Goal: Connect with others: Connect with others

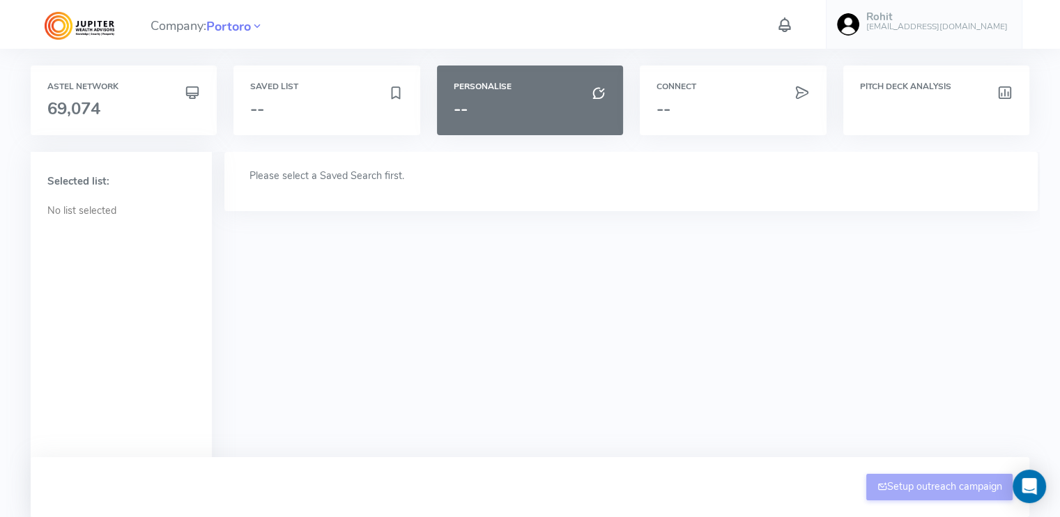
click at [291, 96] on div "Saved List --" at bounding box center [326, 101] width 186 height 70
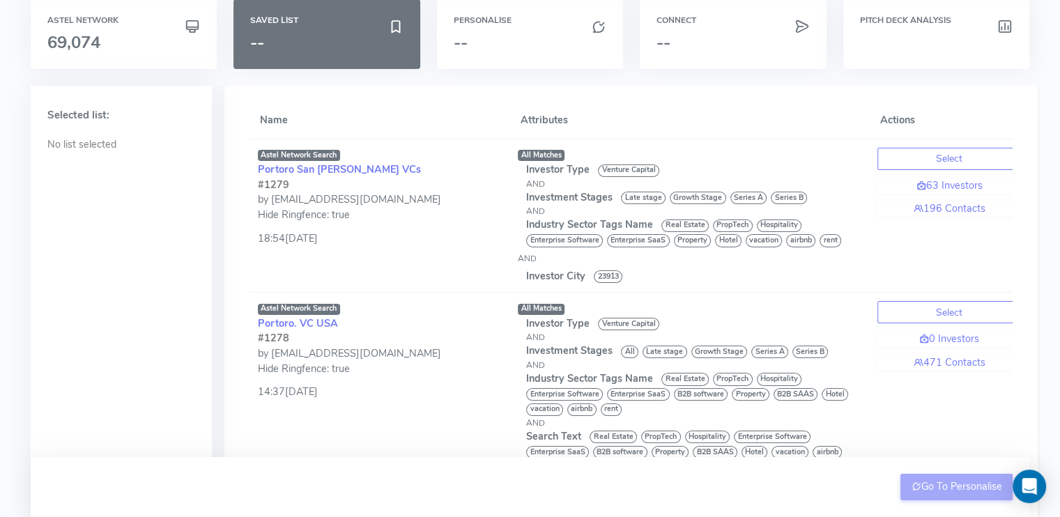
scroll to position [69, 0]
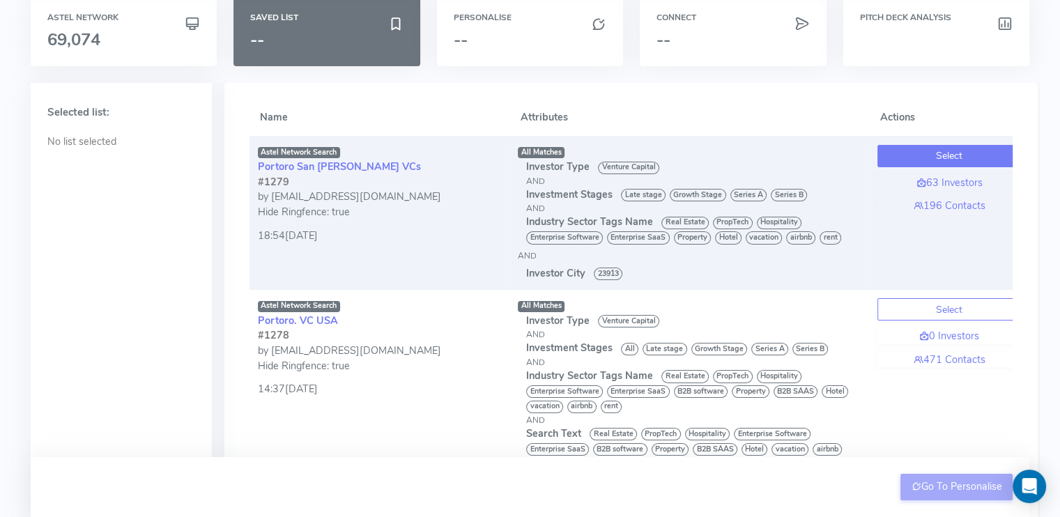
click at [918, 161] on button "Select" at bounding box center [949, 156] width 144 height 22
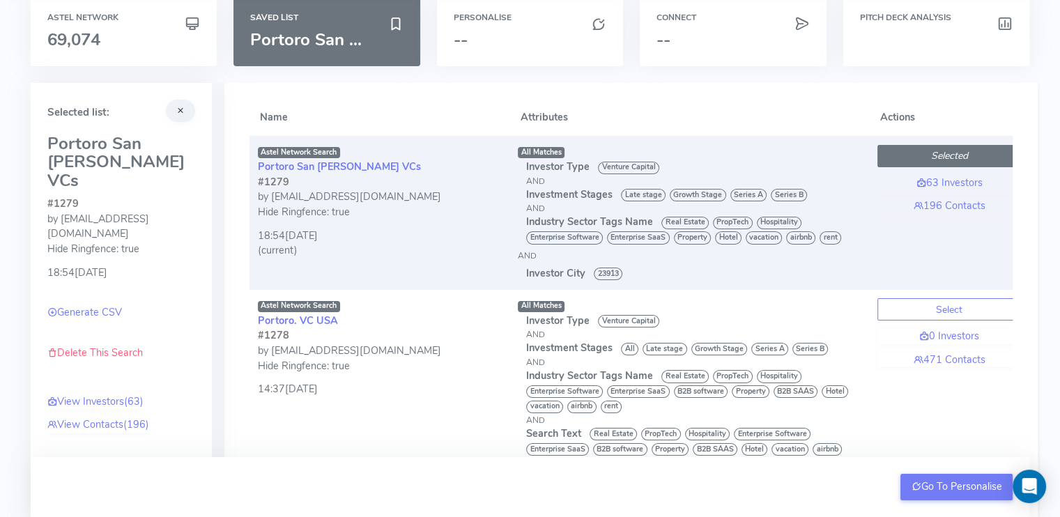
click at [913, 154] on button "Selected" at bounding box center [949, 156] width 144 height 22
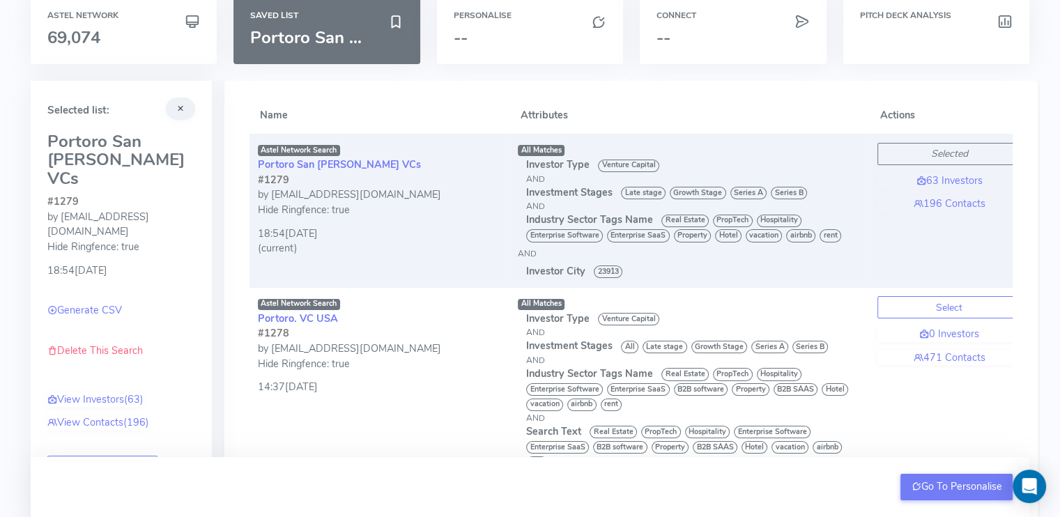
scroll to position [72, 0]
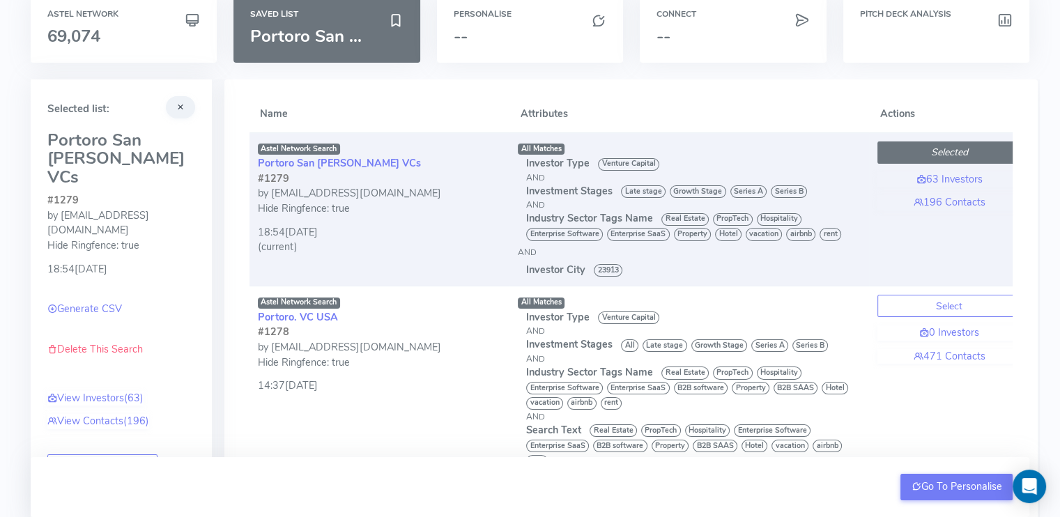
click at [964, 148] on icon "Selected" at bounding box center [949, 152] width 37 height 13
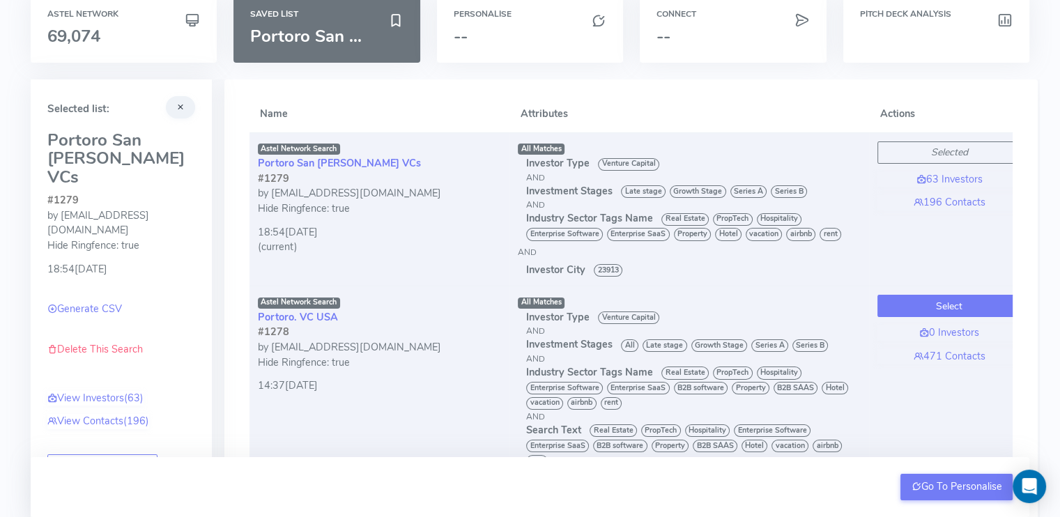
click at [944, 301] on button "Select" at bounding box center [949, 306] width 144 height 22
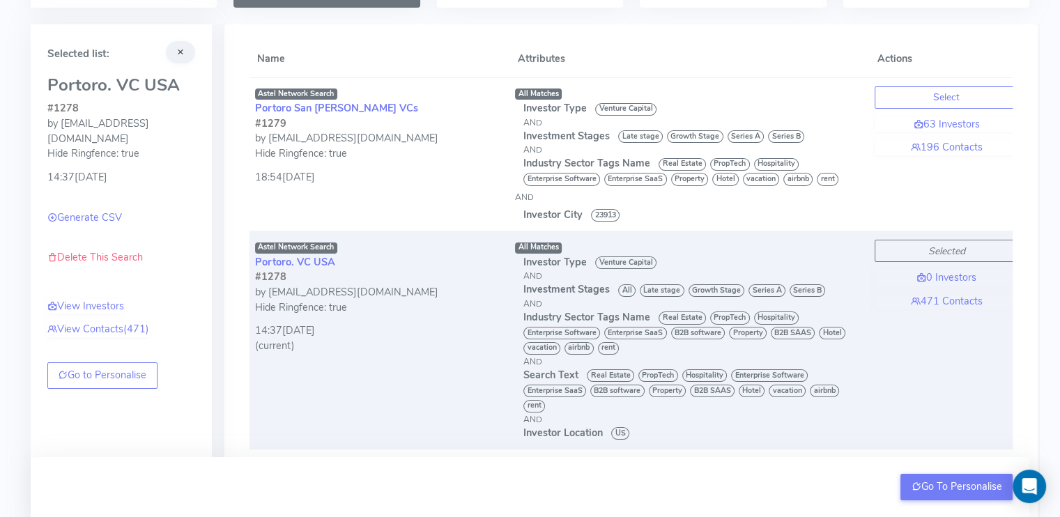
scroll to position [0, 0]
click at [962, 303] on link "471 Contacts" at bounding box center [949, 301] width 144 height 15
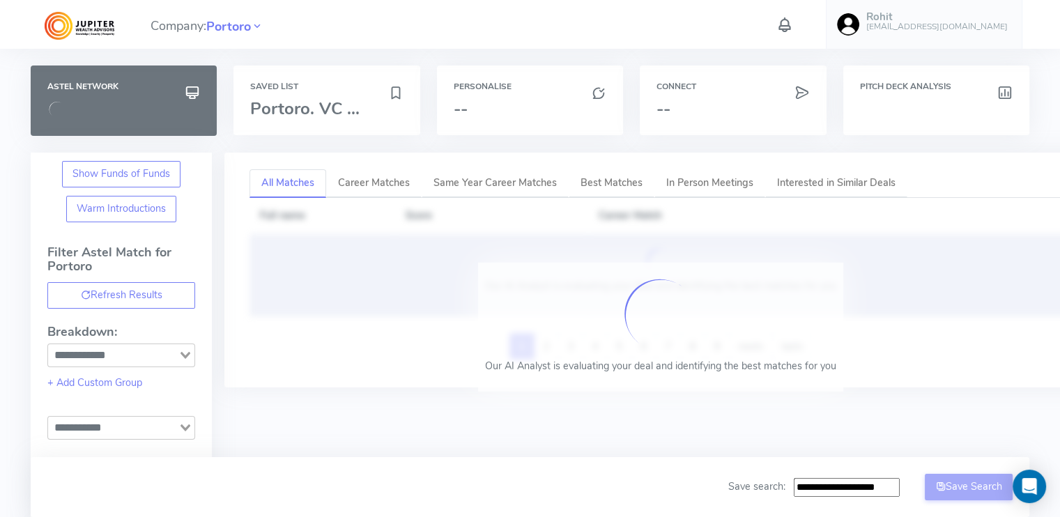
click at [942, 299] on div "Our AI Analyst is evaluating your deal and identifying the best matches for you" at bounding box center [660, 275] width 801 height 60
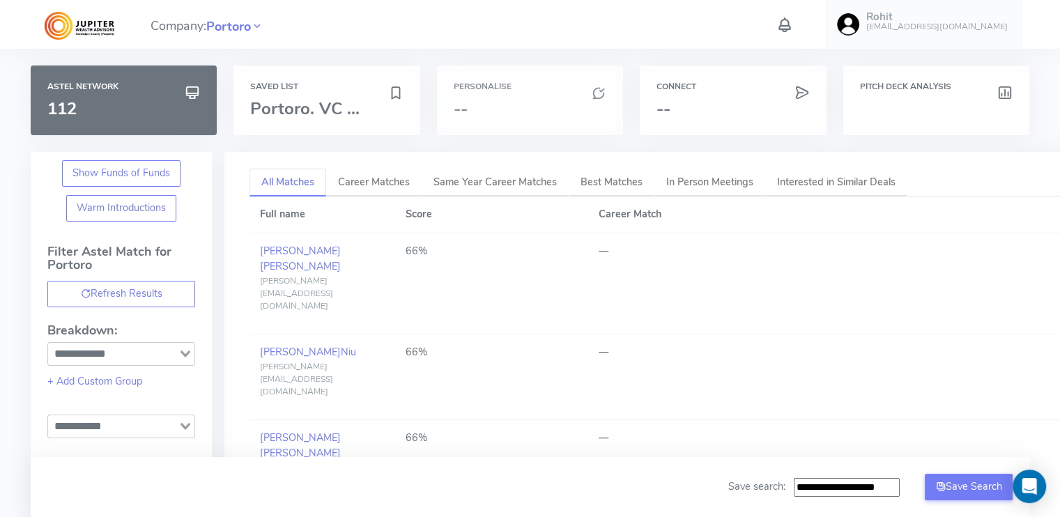
click at [521, 98] on div "Personalise --" at bounding box center [530, 101] width 186 height 70
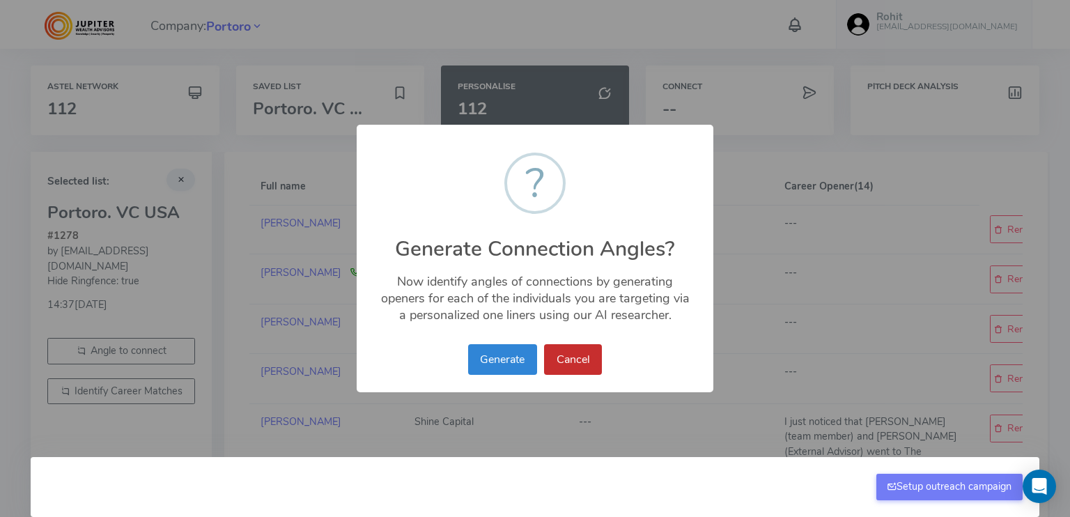
click at [567, 359] on button "Cancel" at bounding box center [573, 359] width 58 height 31
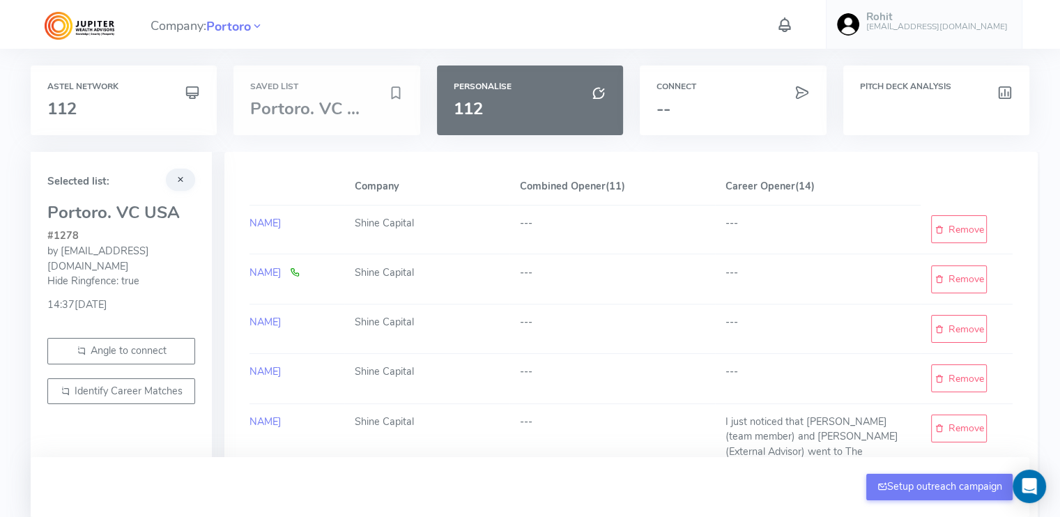
click at [350, 107] on span "Portoro. VC ..." at bounding box center [304, 109] width 109 height 22
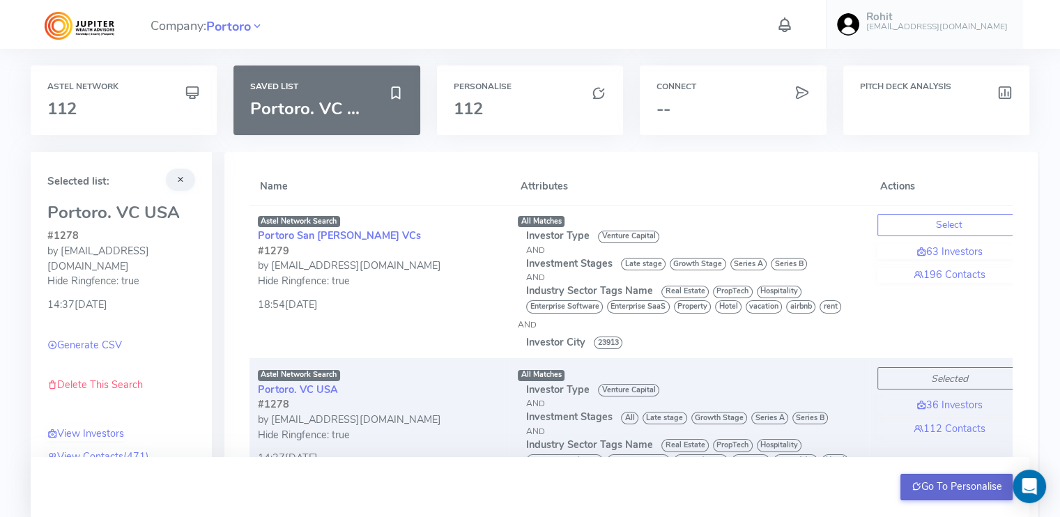
click at [922, 491] on button "Go To Personalise" at bounding box center [956, 487] width 112 height 26
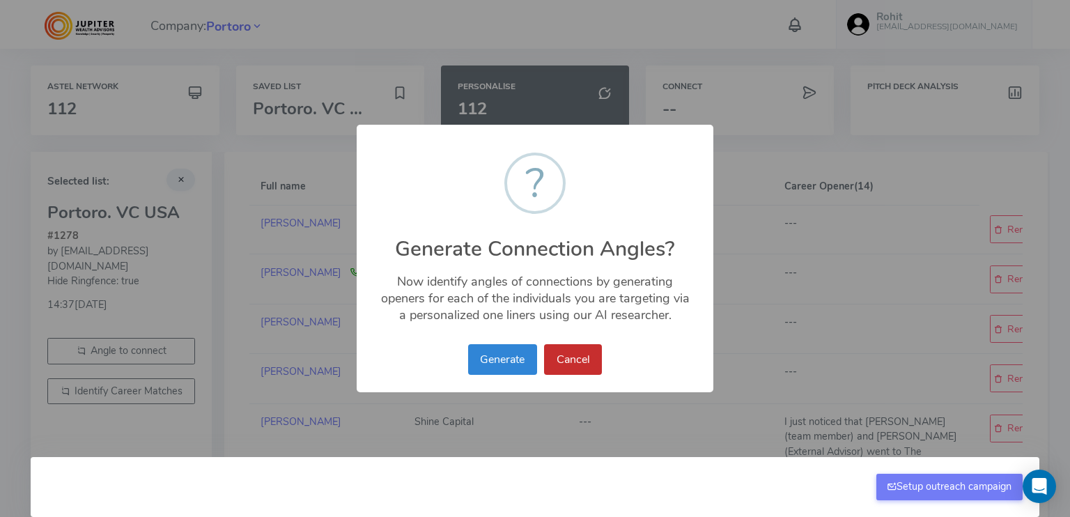
click at [583, 354] on button "Cancel" at bounding box center [573, 359] width 58 height 31
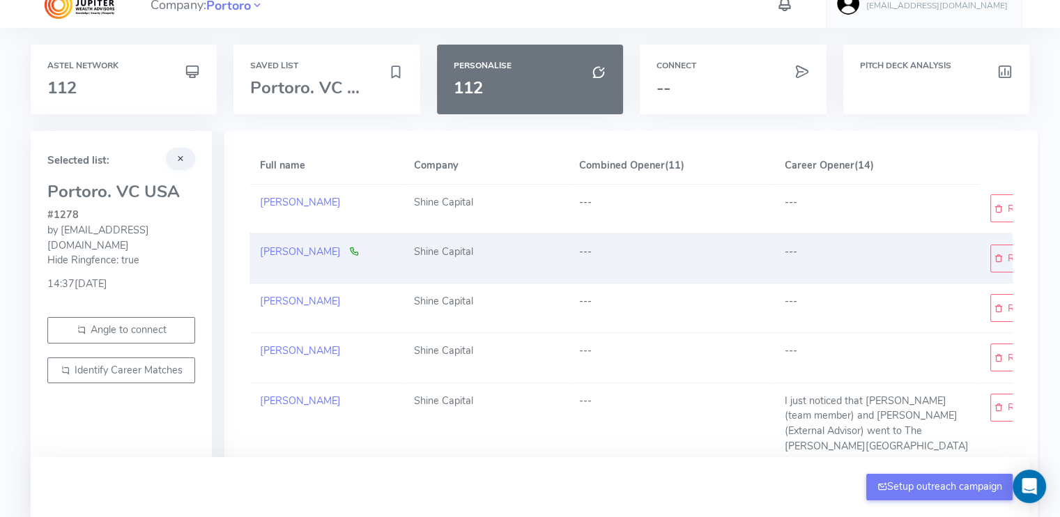
scroll to position [20, 0]
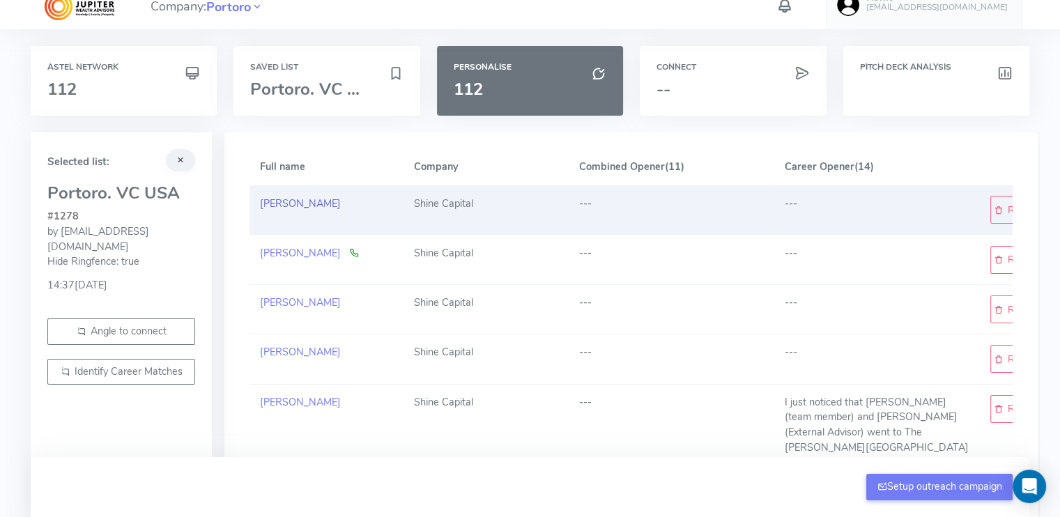
click at [291, 203] on link "[PERSON_NAME]" at bounding box center [300, 204] width 81 height 14
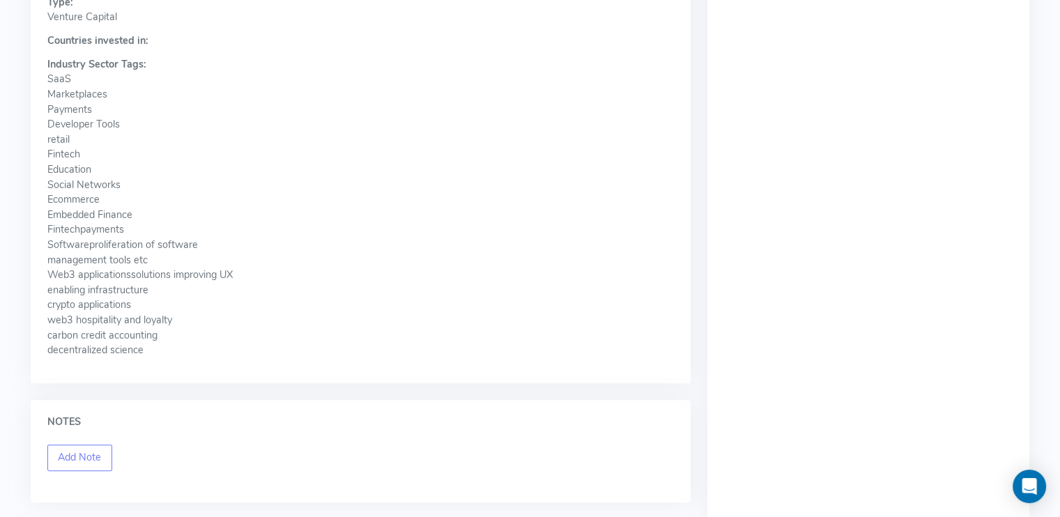
scroll to position [817, 0]
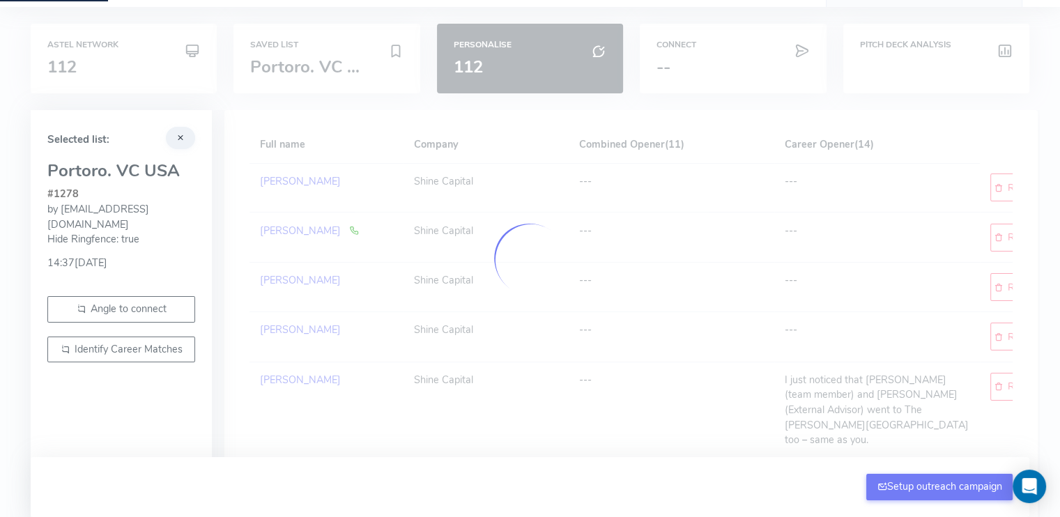
scroll to position [20, 0]
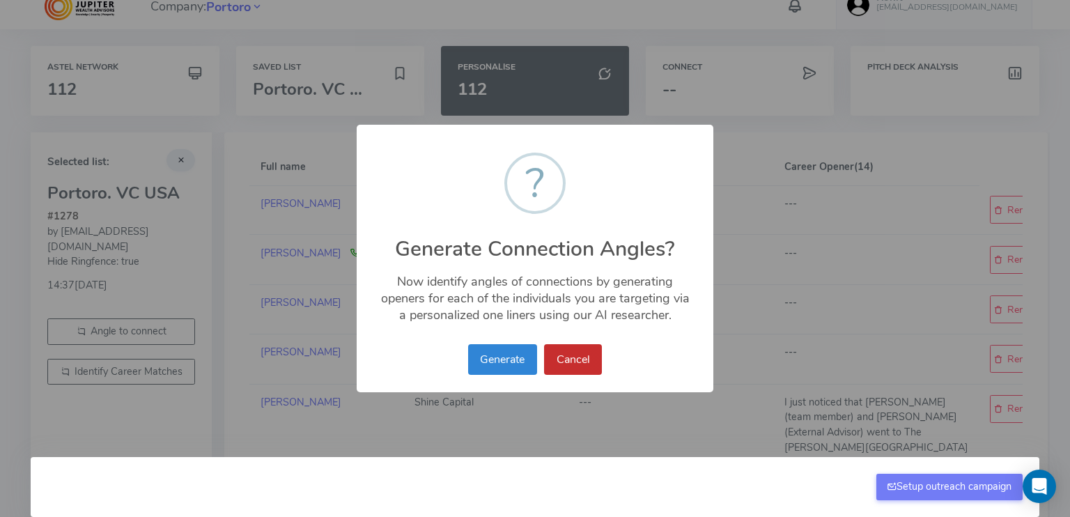
click at [590, 367] on button "Cancel" at bounding box center [573, 359] width 58 height 31
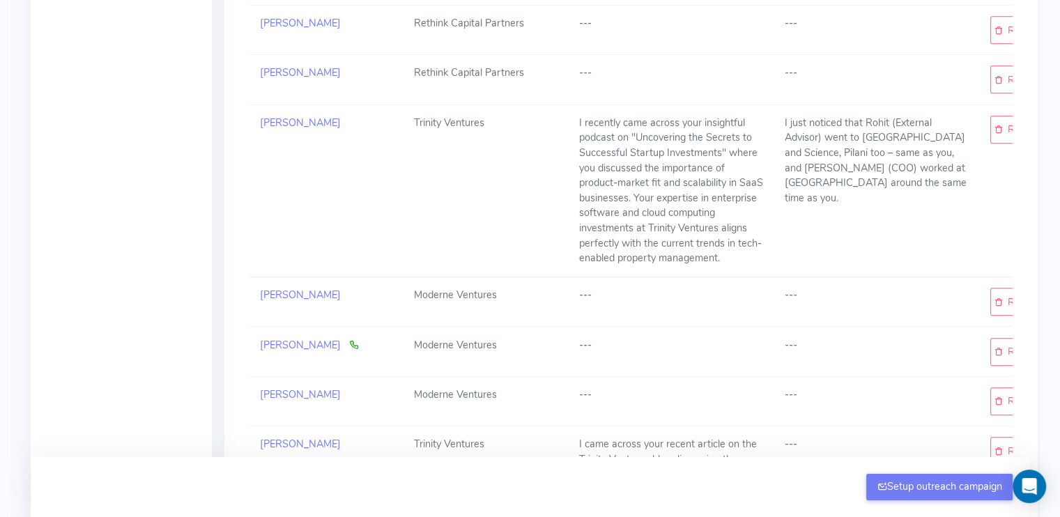
scroll to position [907, 0]
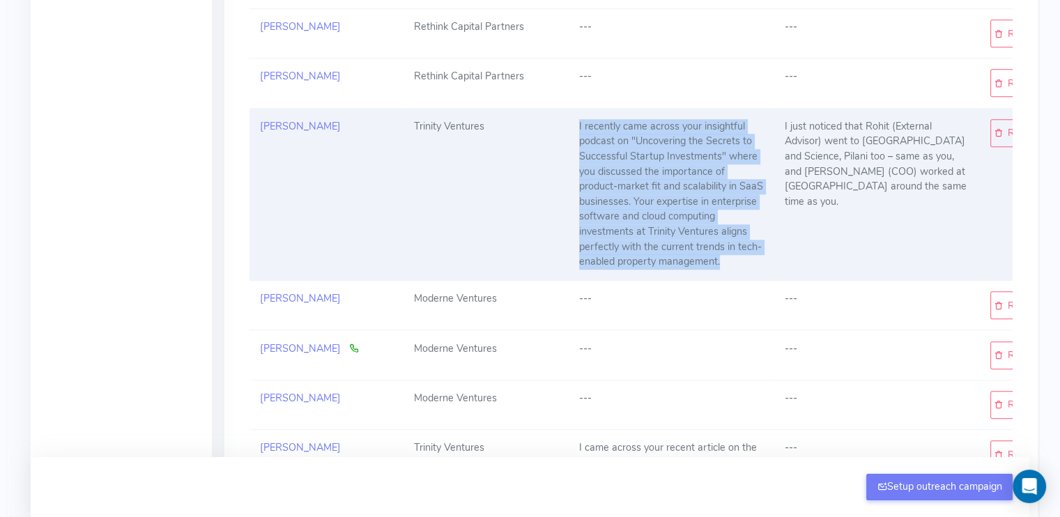
drag, startPoint x: 574, startPoint y: 107, endPoint x: 728, endPoint y: 252, distance: 211.5
click at [728, 252] on td "I recently came across your insightful podcast on "Uncovering the Secrets to Su…" at bounding box center [672, 194] width 206 height 172
copy div "I recently came across your insightful podcast on "Uncovering the Secrets to Su…"
click at [664, 212] on div "I recently came across your insightful podcast on "Uncovering the Secrets to Su…" at bounding box center [671, 194] width 185 height 151
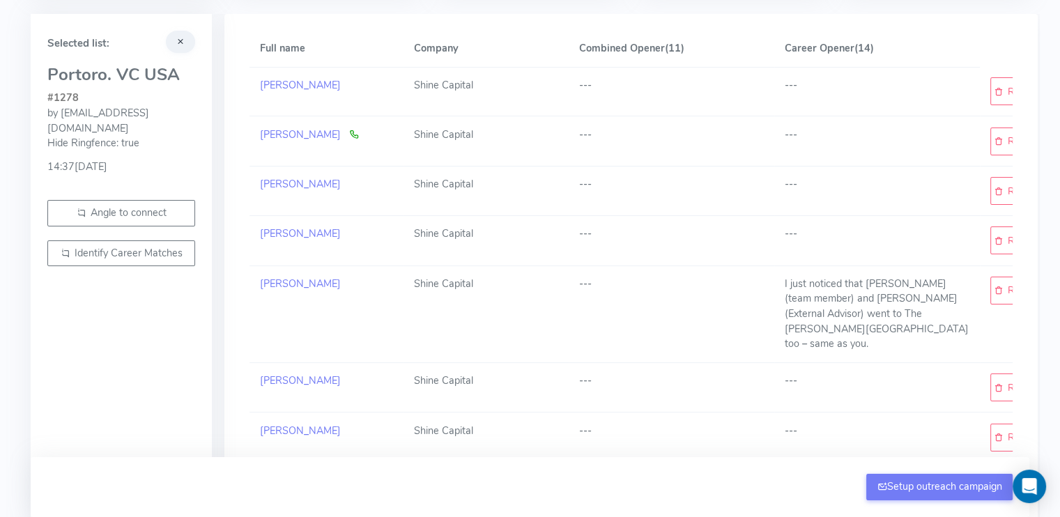
scroll to position [0, 0]
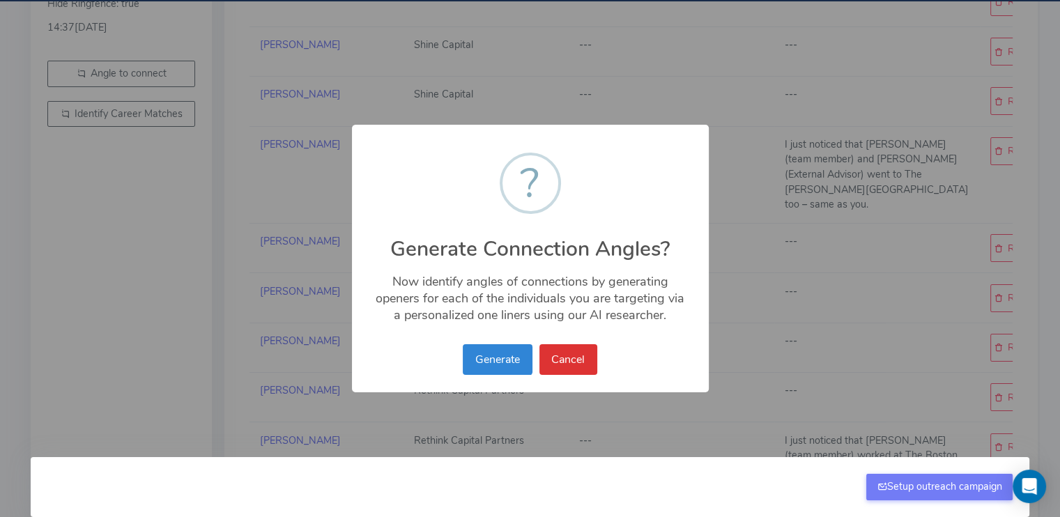
scroll to position [399, 0]
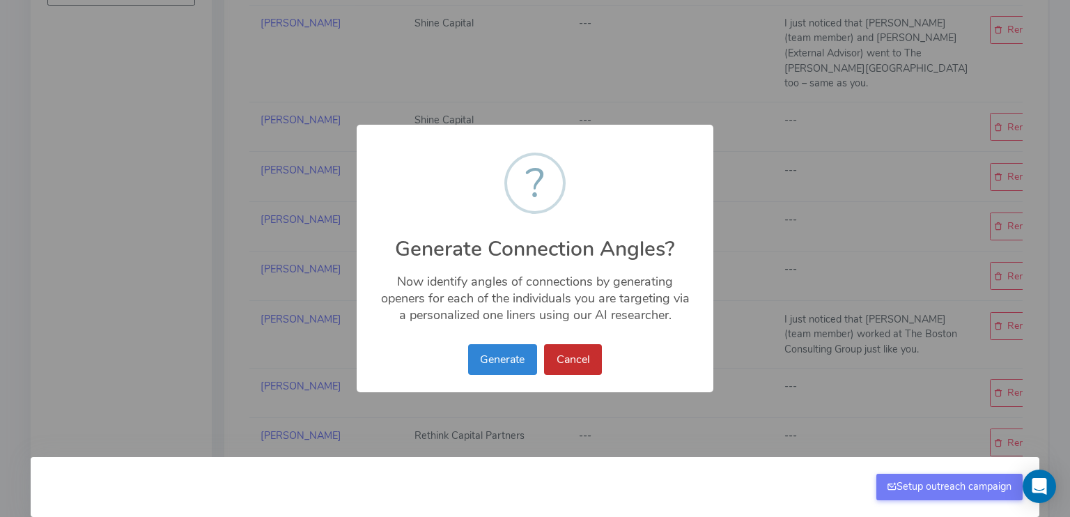
click at [568, 359] on button "Cancel" at bounding box center [573, 359] width 58 height 31
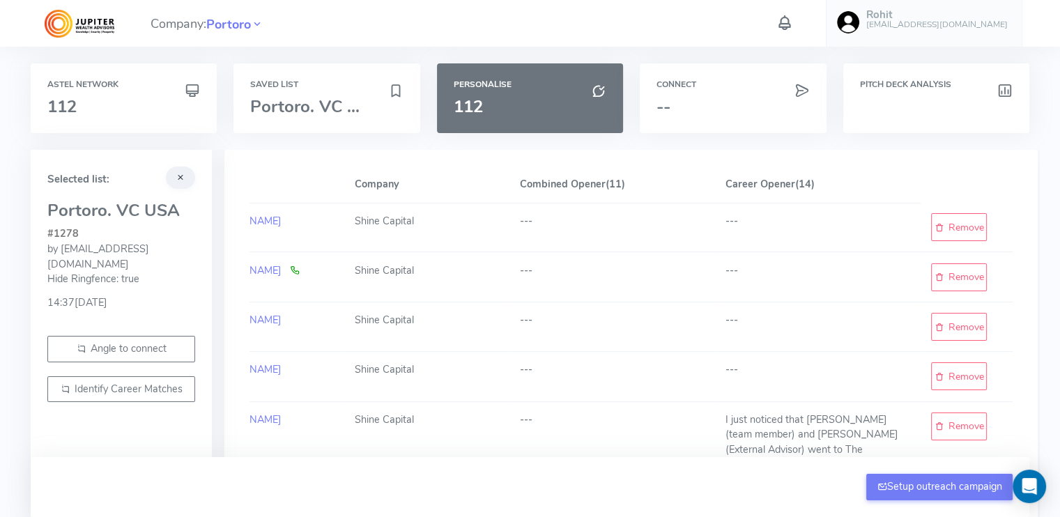
scroll to position [0, 0]
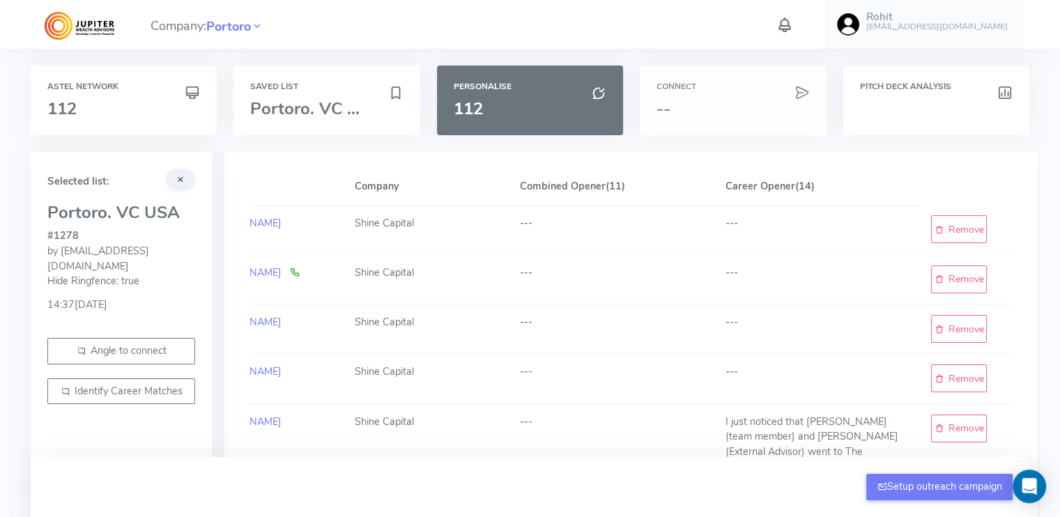
click at [718, 91] on h6 "Connect" at bounding box center [732, 86] width 153 height 9
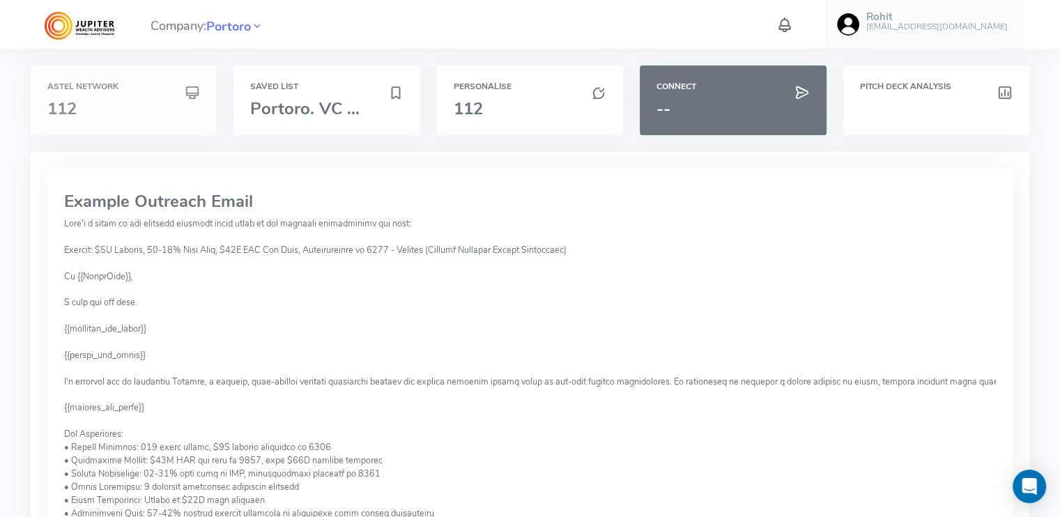
click at [167, 112] on h3 "112" at bounding box center [123, 109] width 153 height 18
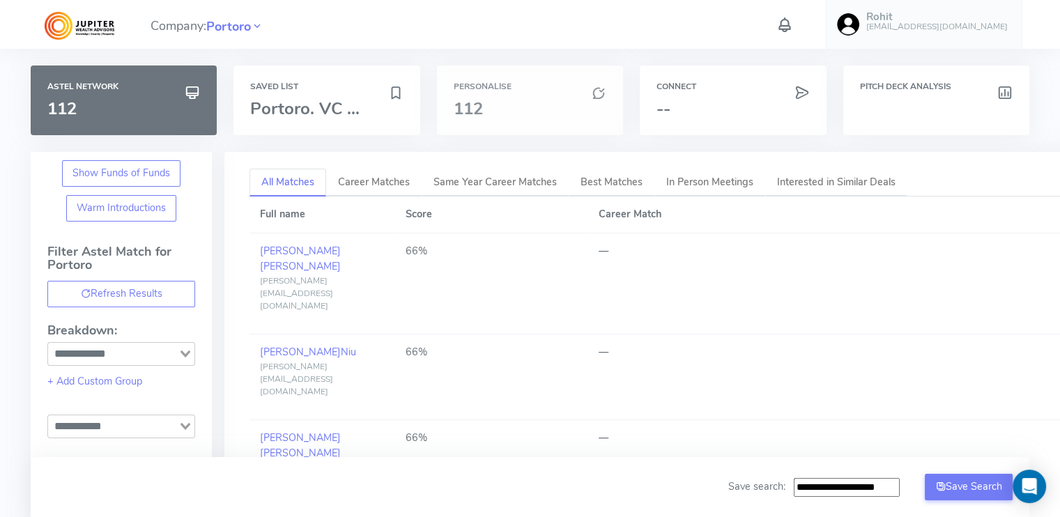
click at [509, 94] on div "Personalise 112" at bounding box center [530, 101] width 186 height 70
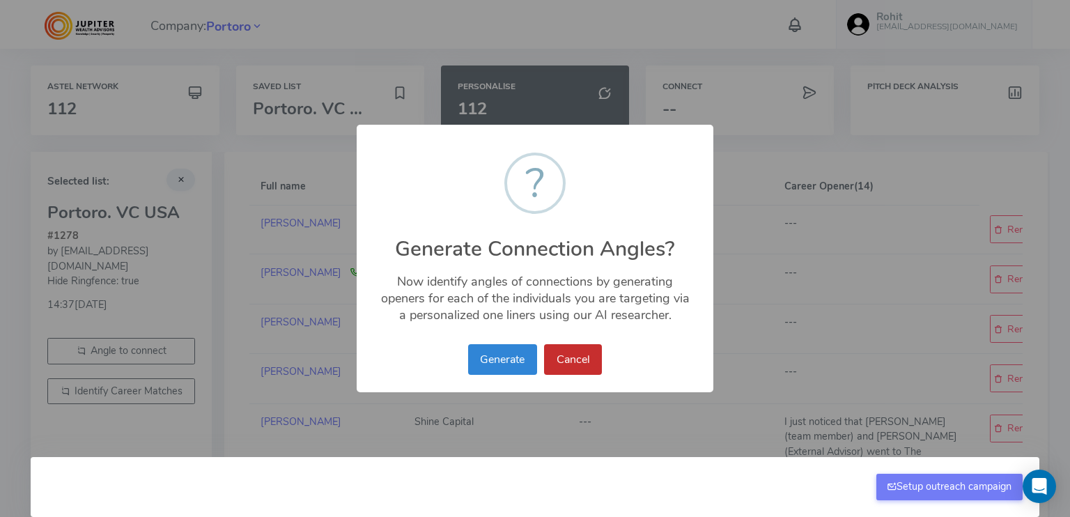
click at [585, 346] on button "Cancel" at bounding box center [573, 359] width 58 height 31
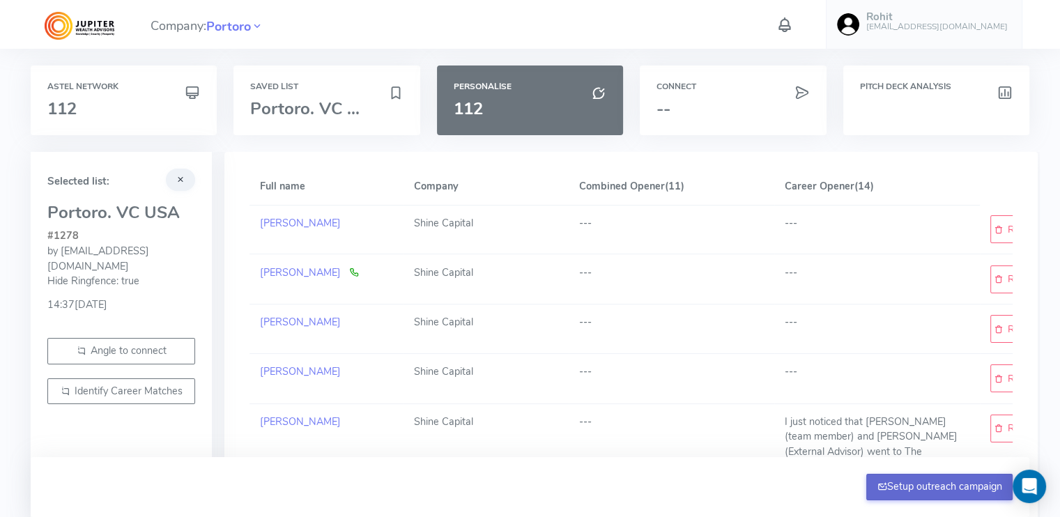
click at [918, 491] on button "Setup outreach campaign" at bounding box center [939, 487] width 146 height 26
click at [284, 108] on span "Portoro. VC ..." at bounding box center [304, 109] width 109 height 22
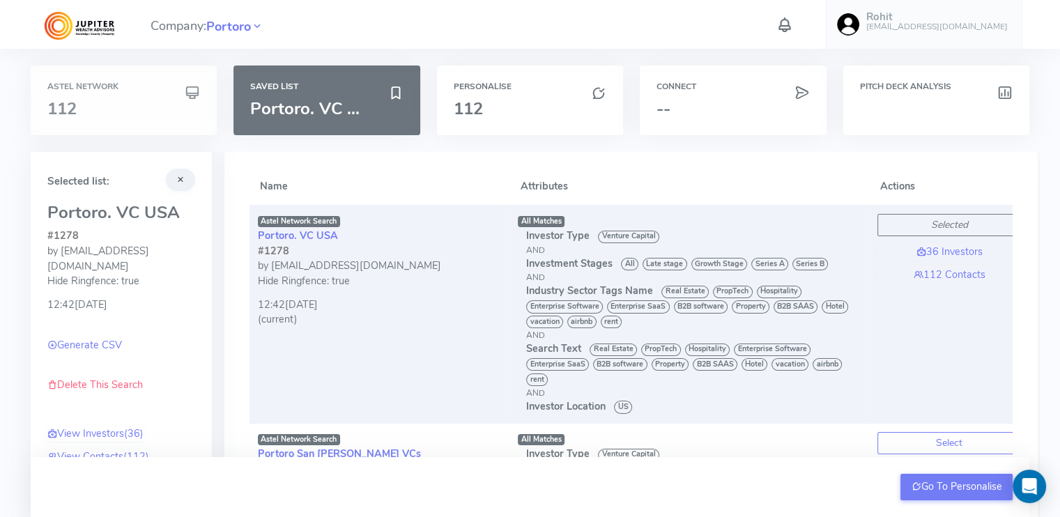
click at [95, 95] on div "Astel Network 112" at bounding box center [123, 100] width 153 height 36
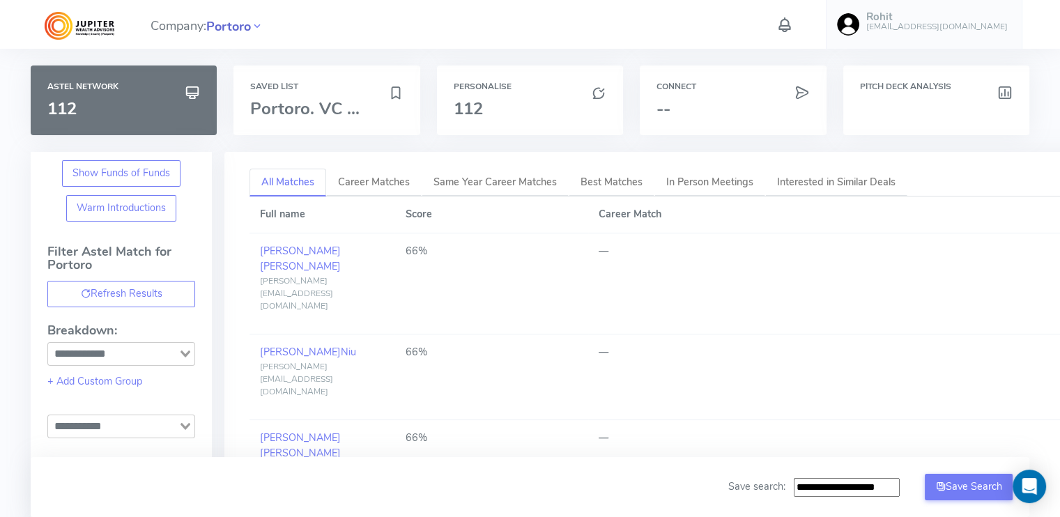
click at [225, 30] on span "Portoro" at bounding box center [228, 26] width 45 height 19
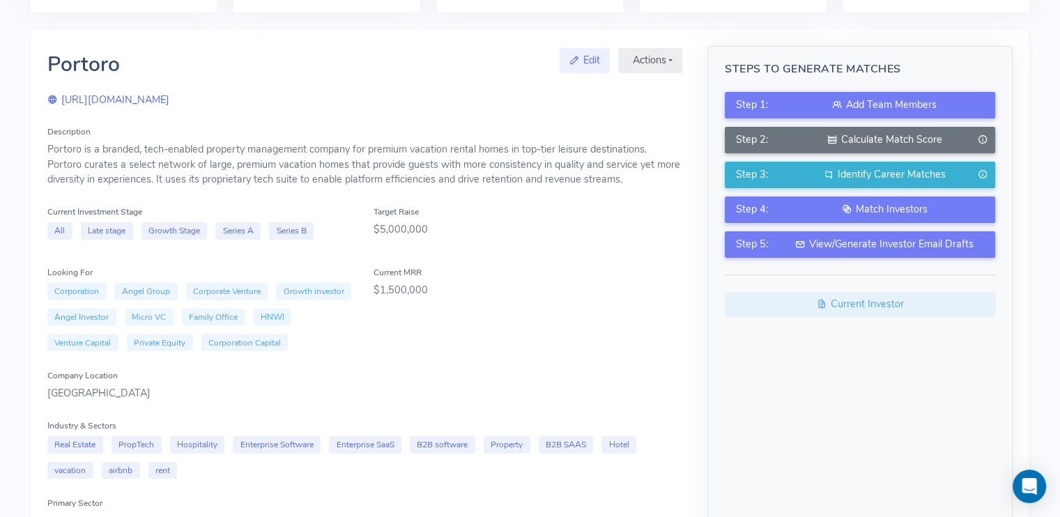
scroll to position [137, 0]
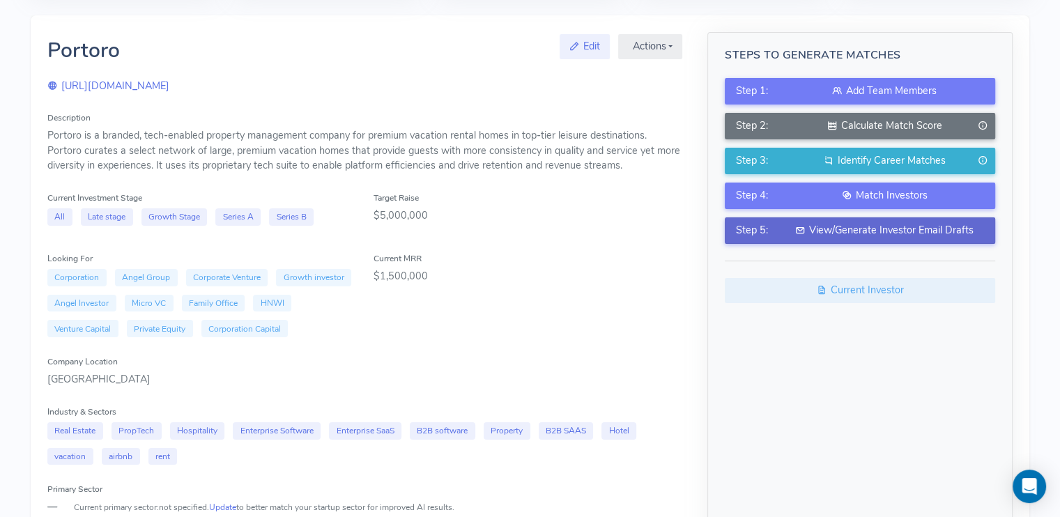
click at [900, 236] on div "View/Generate Investor Email Drafts" at bounding box center [885, 230] width 200 height 15
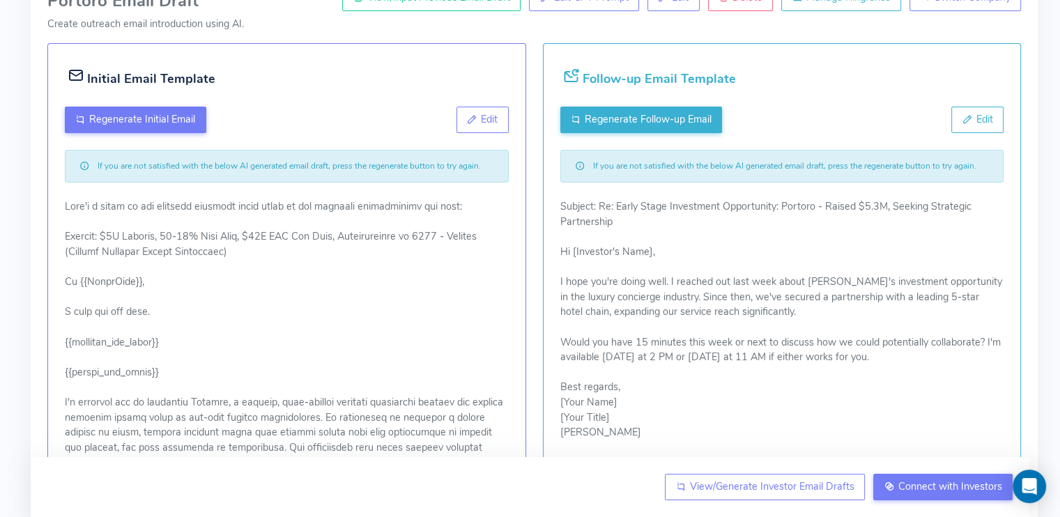
scroll to position [185, 0]
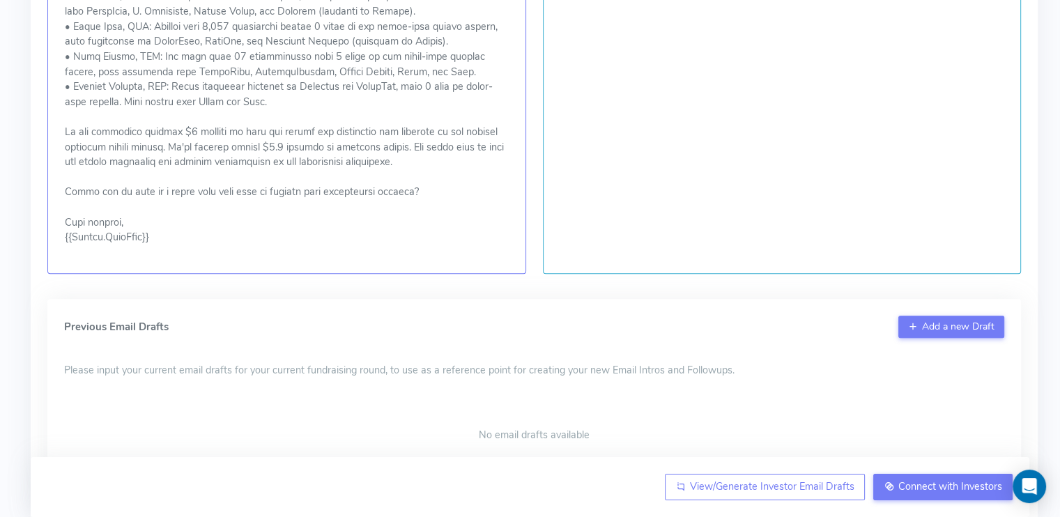
scroll to position [877, 0]
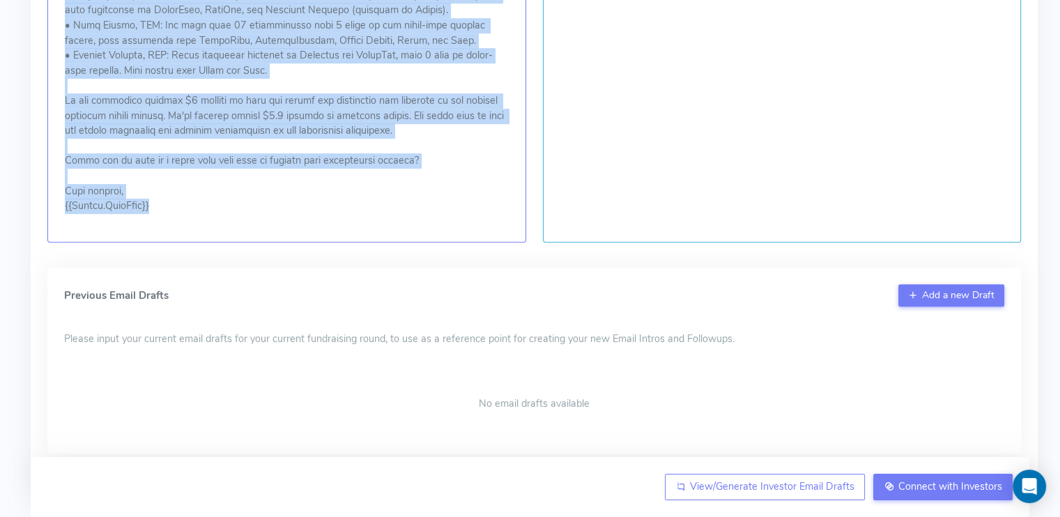
drag, startPoint x: 64, startPoint y: 172, endPoint x: 188, endPoint y: 208, distance: 129.2
copy p "Lo {{IpsumDolo}}, S amet con adi elit. {{seddoeiu_tem_incid}} {{utlabo_etd_magn…"
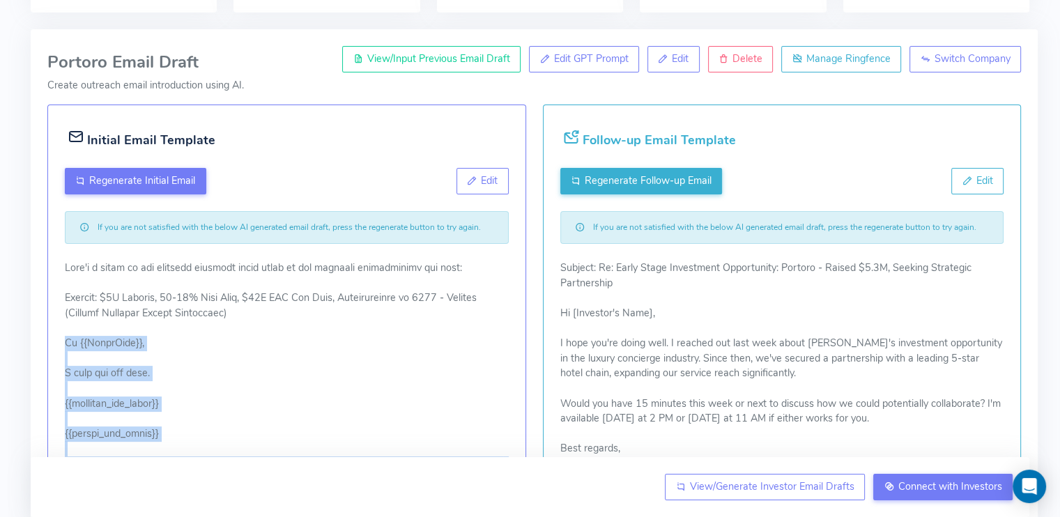
scroll to position [122, 0]
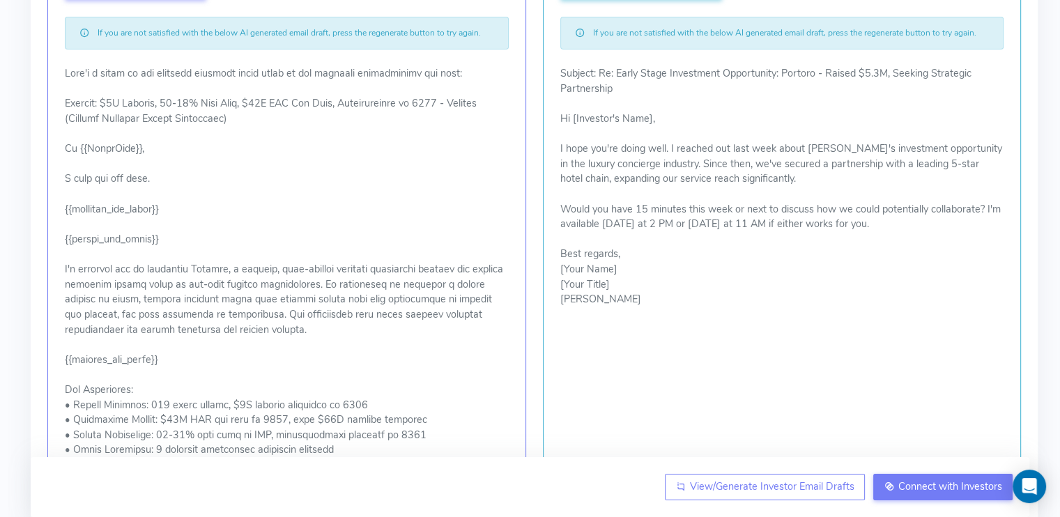
scroll to position [318, 0]
drag, startPoint x: 64, startPoint y: 205, endPoint x: 165, endPoint y: 239, distance: 106.7
click at [165, 239] on p at bounding box center [286, 420] width 443 height 708
copy p "{{combined_one_liner}} {{career_one_liner}}"
click at [209, 233] on p at bounding box center [286, 420] width 443 height 708
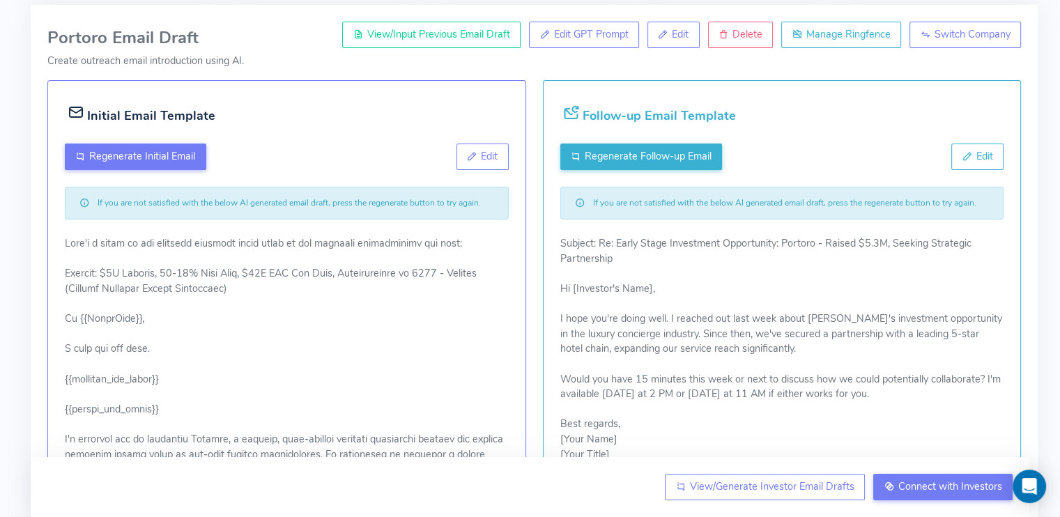
scroll to position [0, 0]
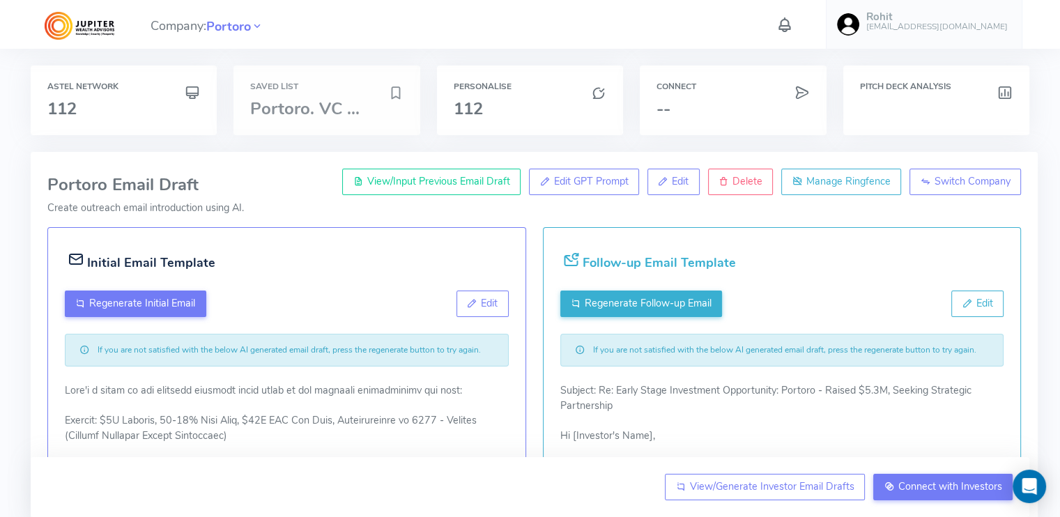
click at [309, 102] on span "Portoro. VC ..." at bounding box center [304, 109] width 109 height 22
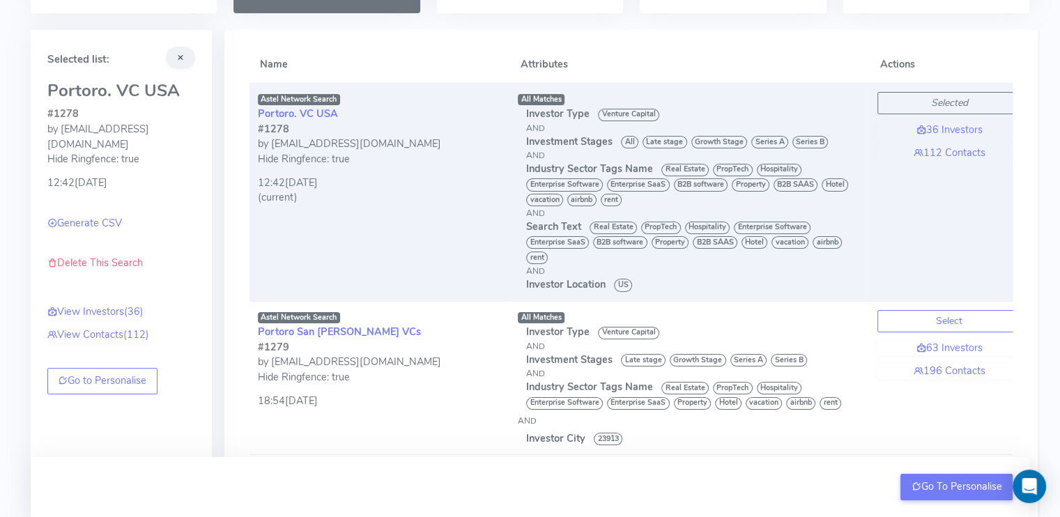
scroll to position [123, 0]
click at [939, 490] on button "Go To Personalise" at bounding box center [956, 487] width 112 height 26
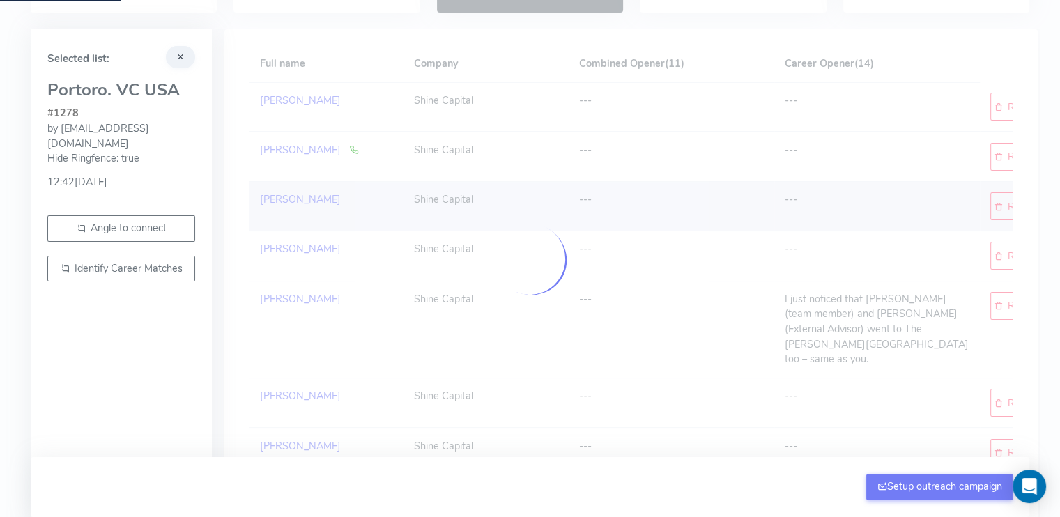
scroll to position [96, 0]
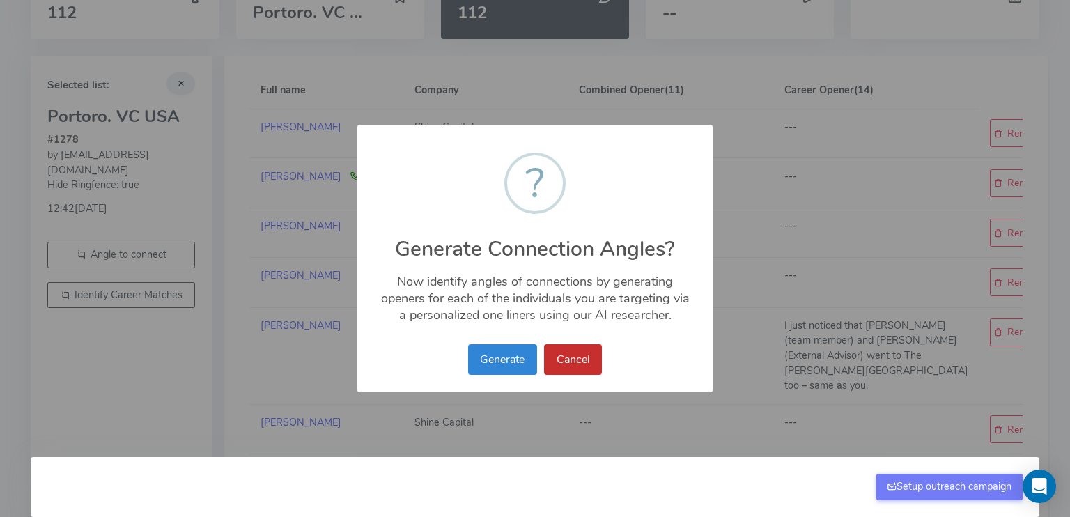
click at [588, 353] on button "Cancel" at bounding box center [573, 359] width 58 height 31
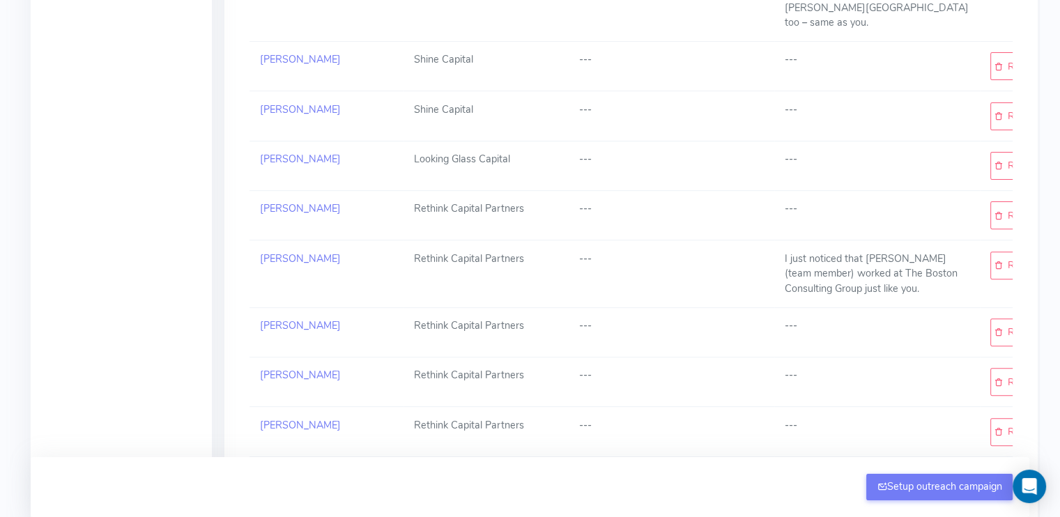
scroll to position [0, 0]
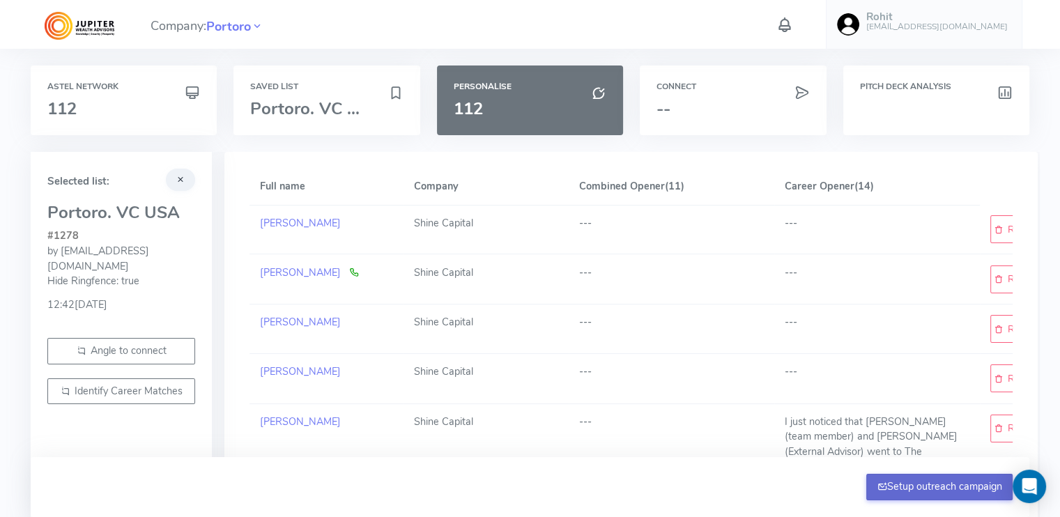
click at [909, 487] on button "Setup outreach campaign" at bounding box center [939, 487] width 146 height 26
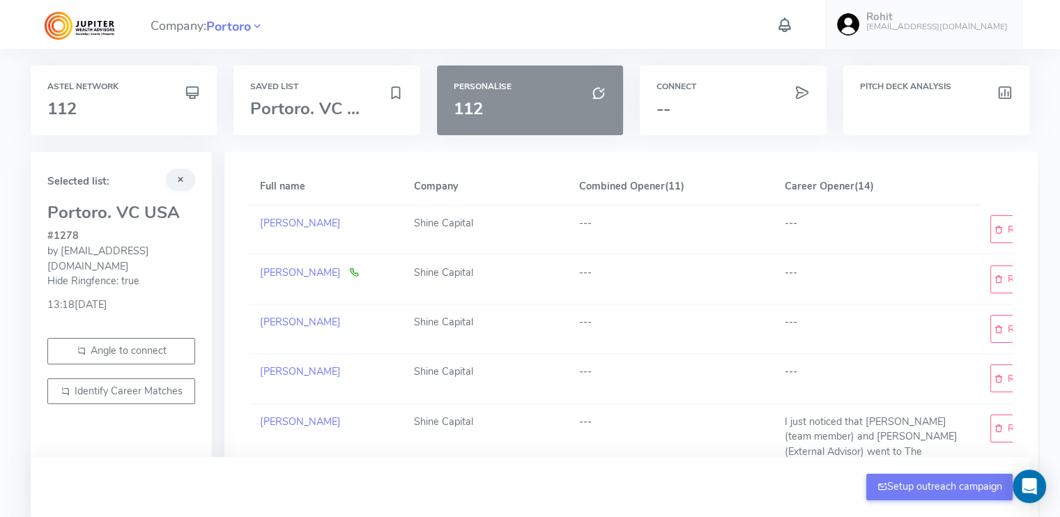
click at [502, 116] on h3 "112" at bounding box center [530, 109] width 153 height 18
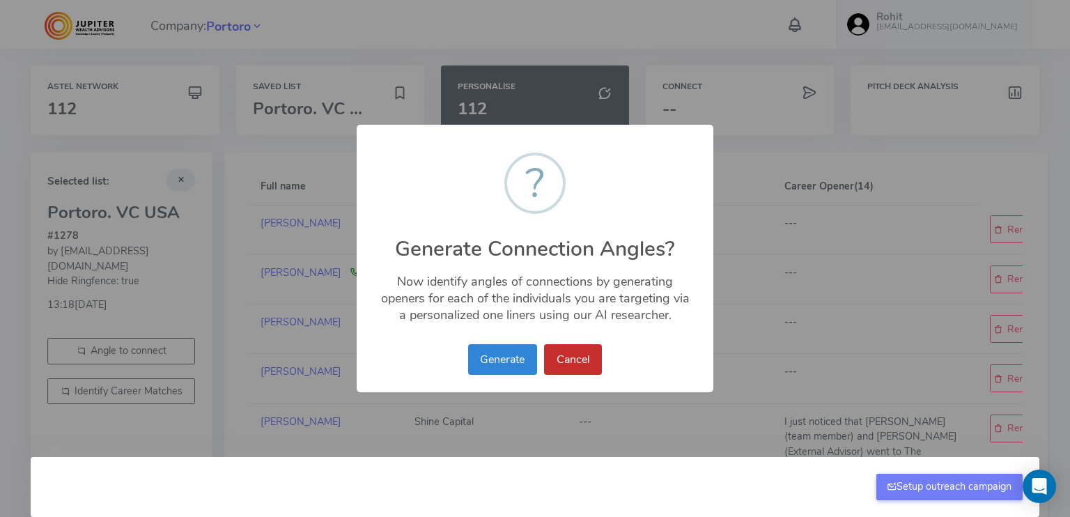
click at [567, 360] on button "Cancel" at bounding box center [573, 359] width 58 height 31
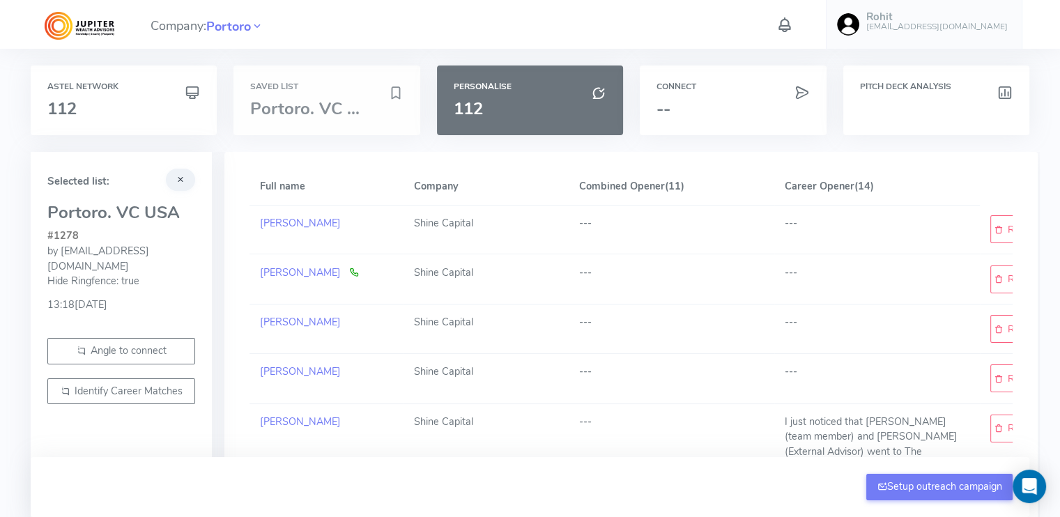
click at [285, 123] on div "Saved List Portoro. VC ..." at bounding box center [326, 101] width 186 height 70
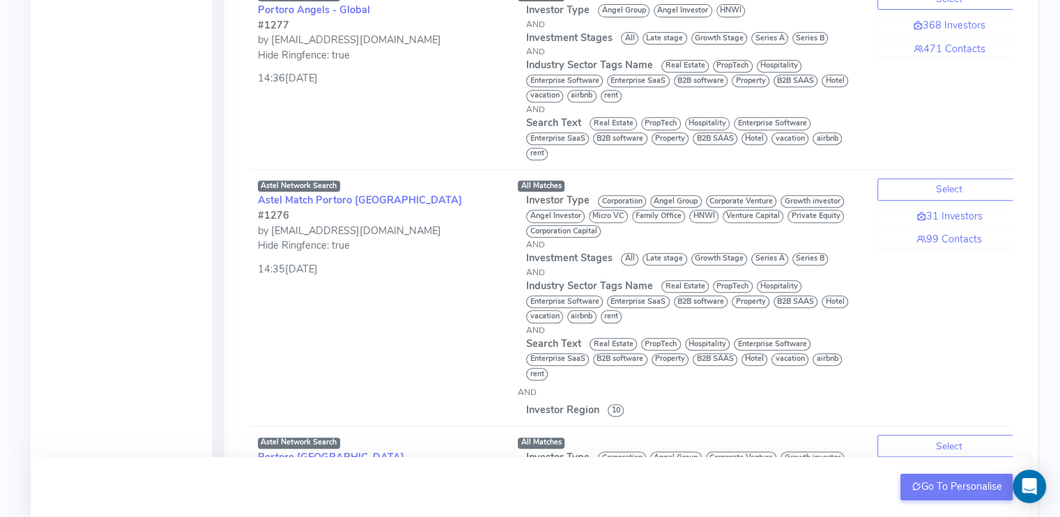
scroll to position [686, 0]
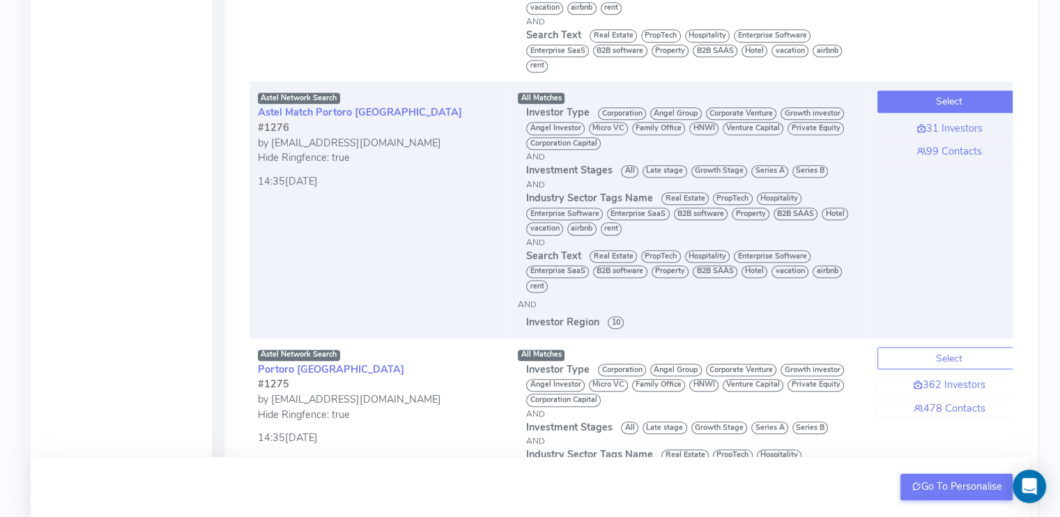
click at [938, 102] on button "Select" at bounding box center [949, 102] width 144 height 22
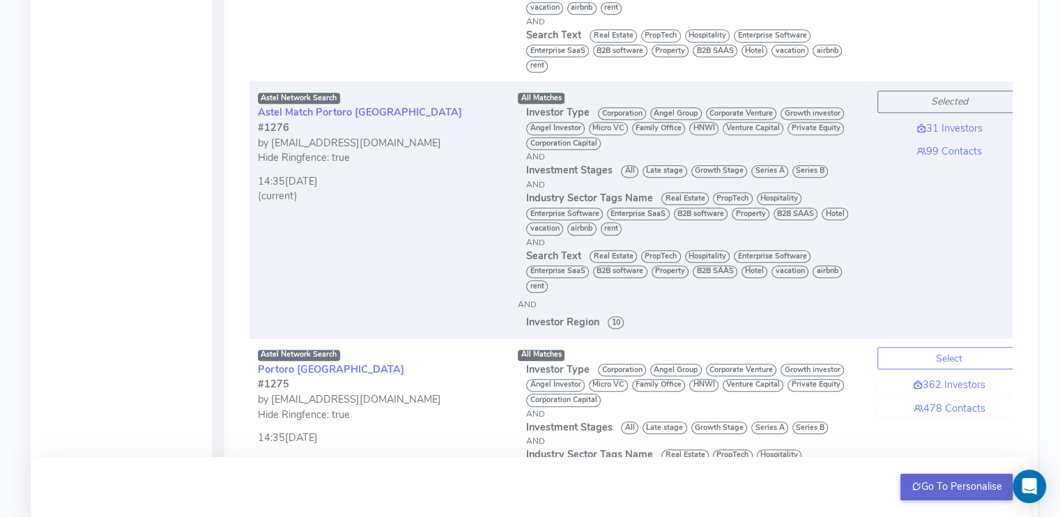
click at [942, 490] on button "Go To Personalise" at bounding box center [956, 487] width 112 height 26
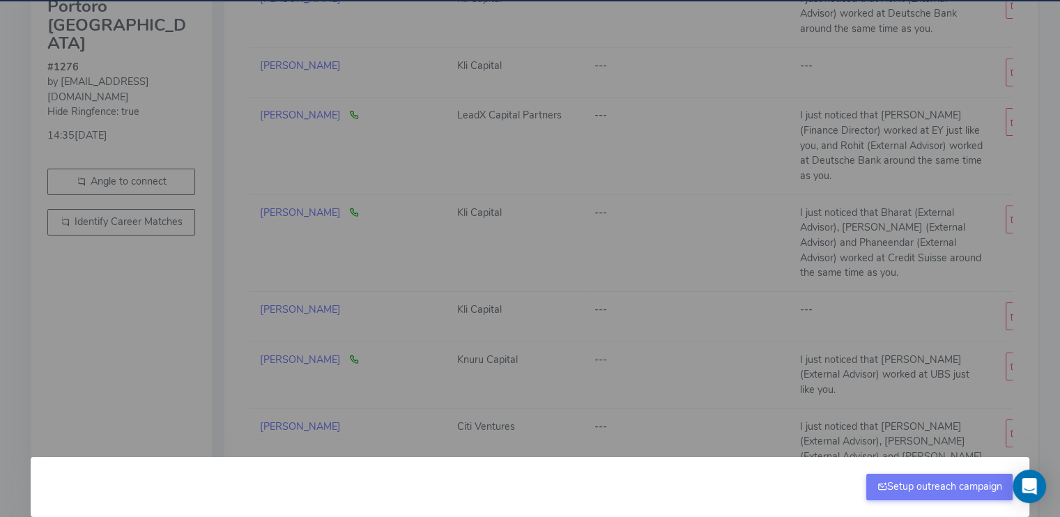
scroll to position [686, 0]
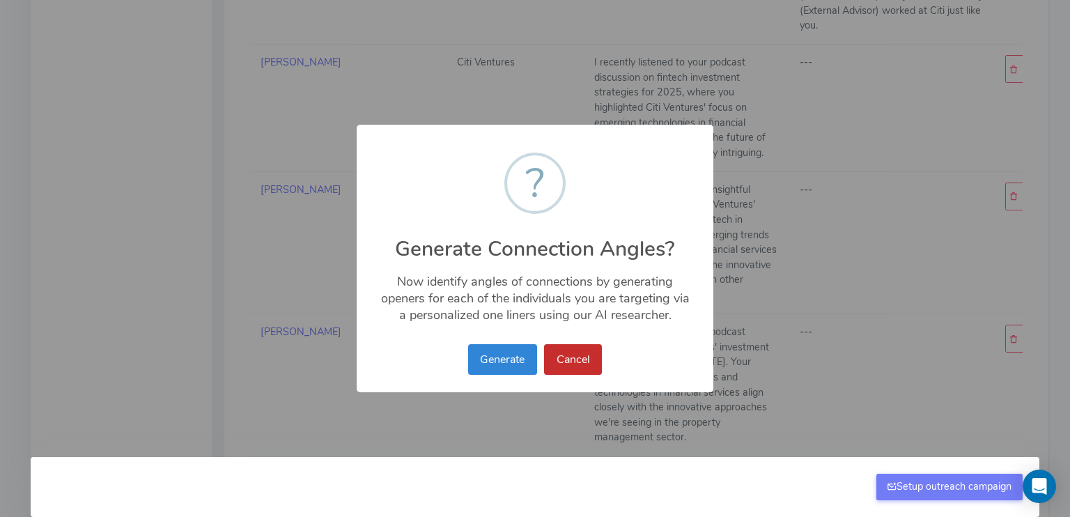
click at [564, 351] on button "Cancel" at bounding box center [573, 359] width 58 height 31
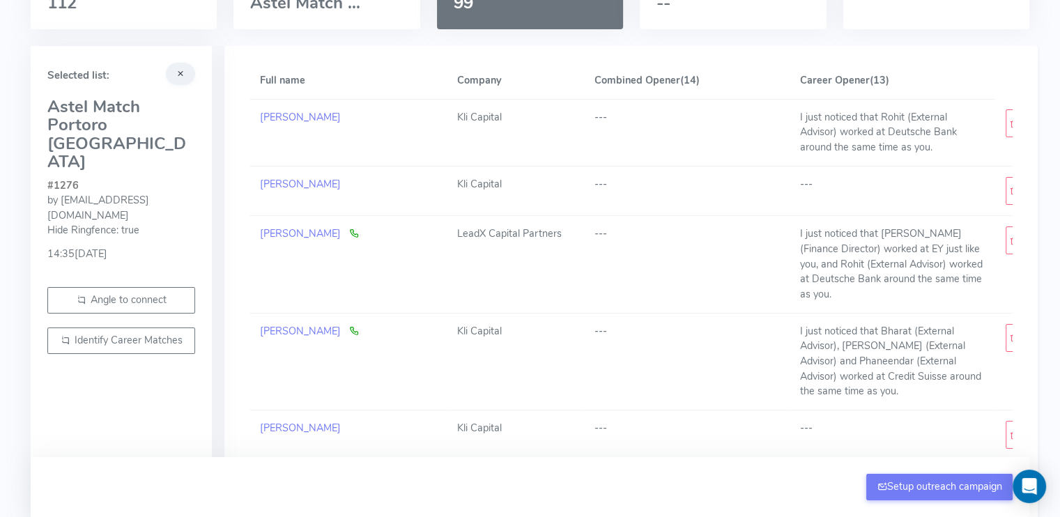
scroll to position [106, 0]
click at [906, 486] on button "Setup outreach campaign" at bounding box center [939, 487] width 146 height 26
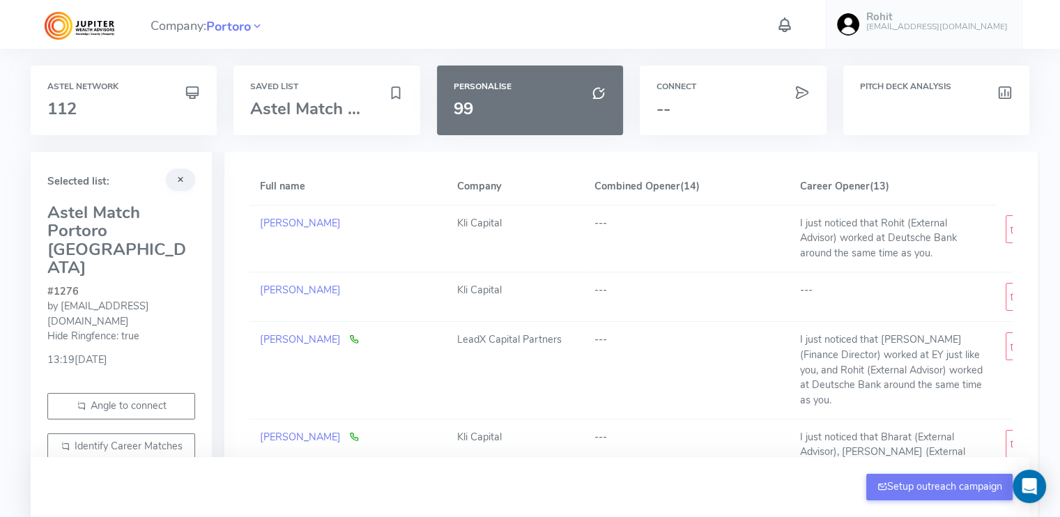
click at [794, 24] on icon at bounding box center [785, 25] width 18 height 24
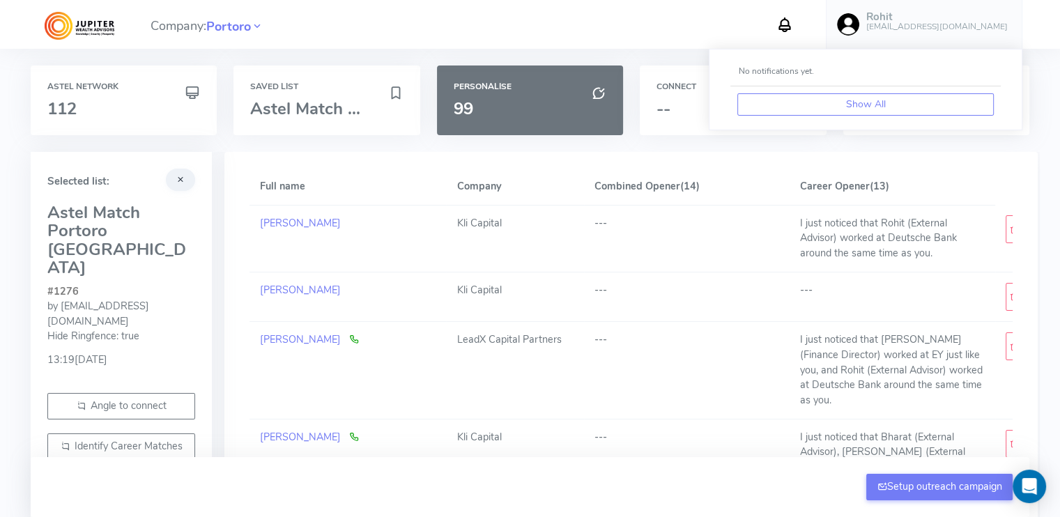
click at [726, 21] on div "Company: Portoro No notifications yet. Show All Rohit [EMAIL_ADDRESS][DOMAIN_NA…" at bounding box center [529, 24] width 1007 height 49
click at [227, 22] on span "Portoro" at bounding box center [228, 26] width 45 height 19
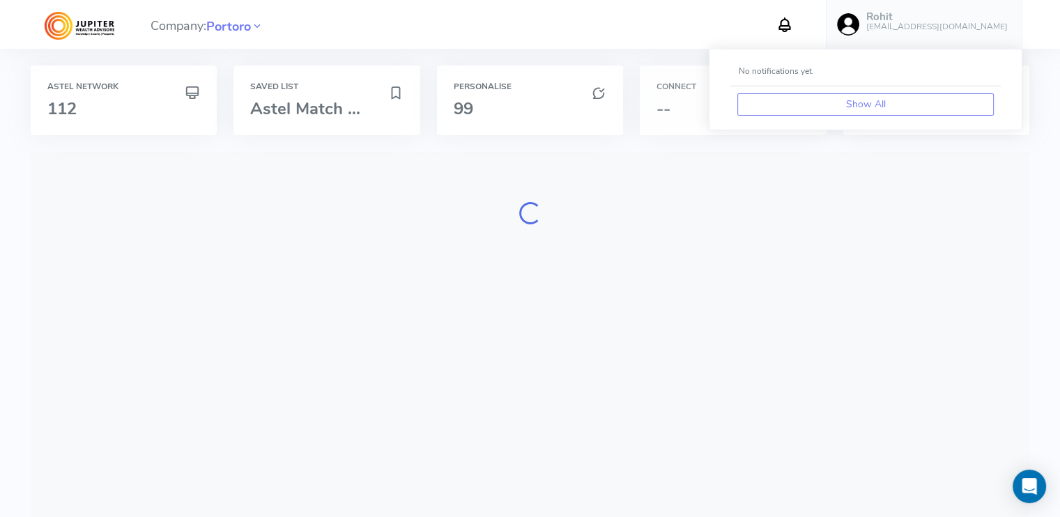
click at [680, 107] on h3 "--" at bounding box center [732, 109] width 153 height 18
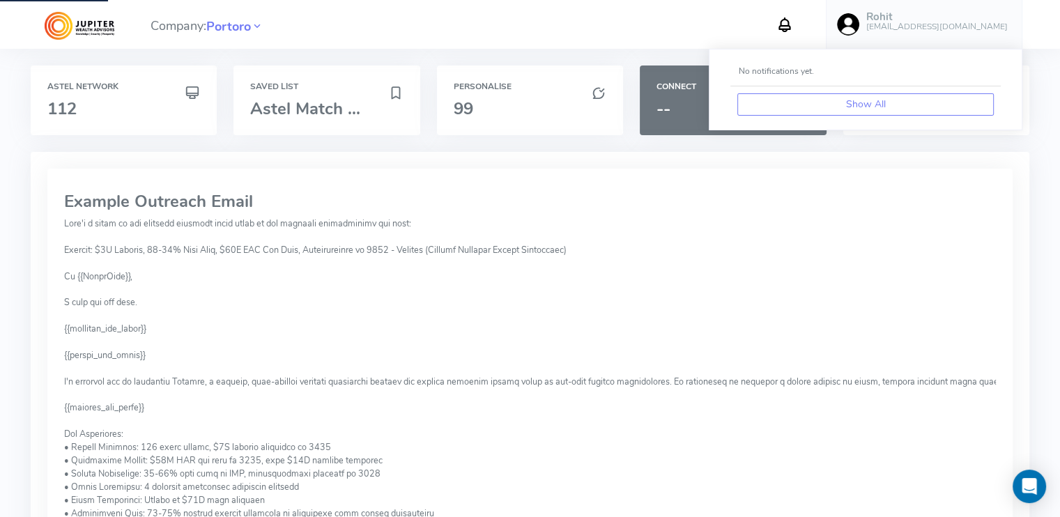
click at [712, 188] on div "Example Outreach Email" at bounding box center [529, 444] width 965 height 551
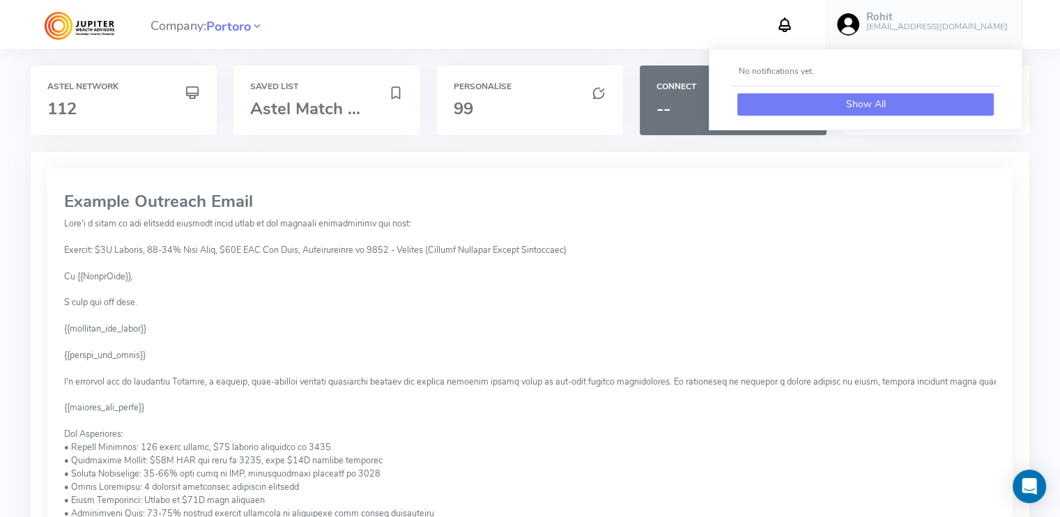
click at [790, 100] on button "Show All" at bounding box center [865, 104] width 256 height 22
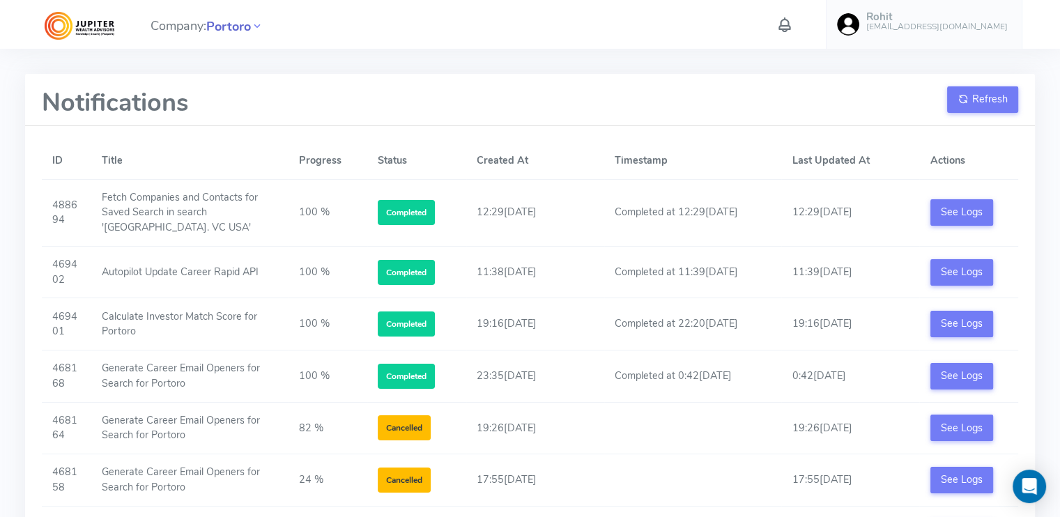
click at [230, 26] on span "Portoro" at bounding box center [228, 26] width 45 height 19
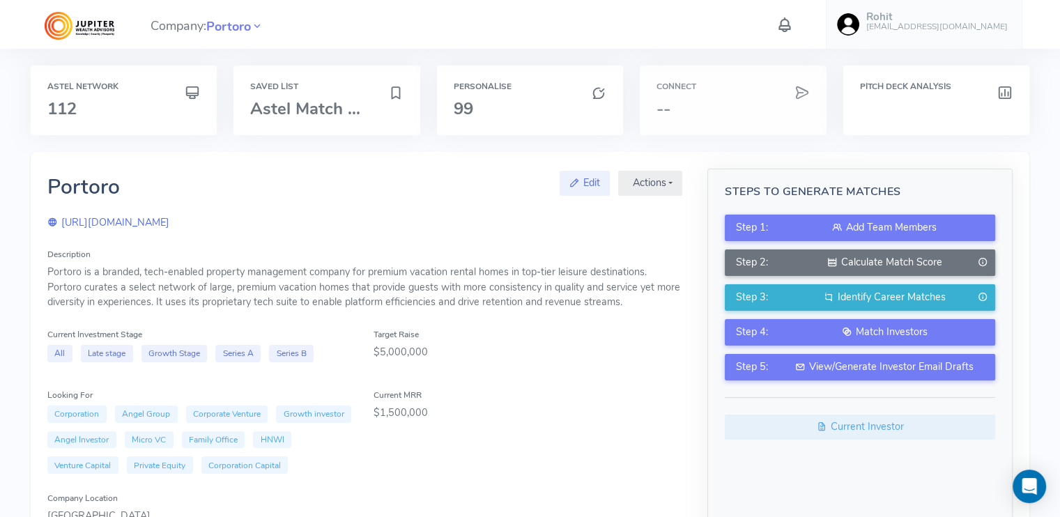
click at [745, 98] on div "Connect --" at bounding box center [733, 101] width 186 height 70
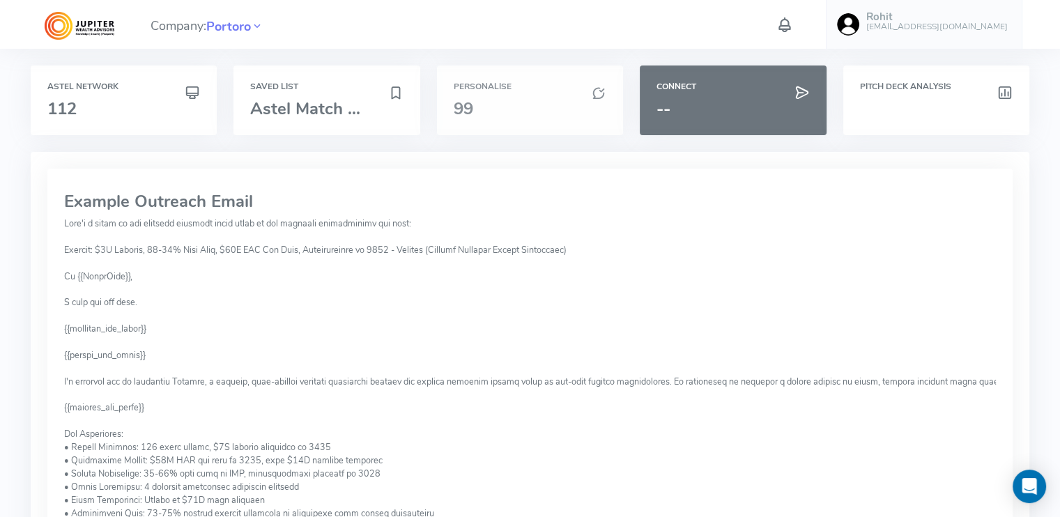
click at [520, 93] on div "Personalise 99" at bounding box center [530, 101] width 186 height 70
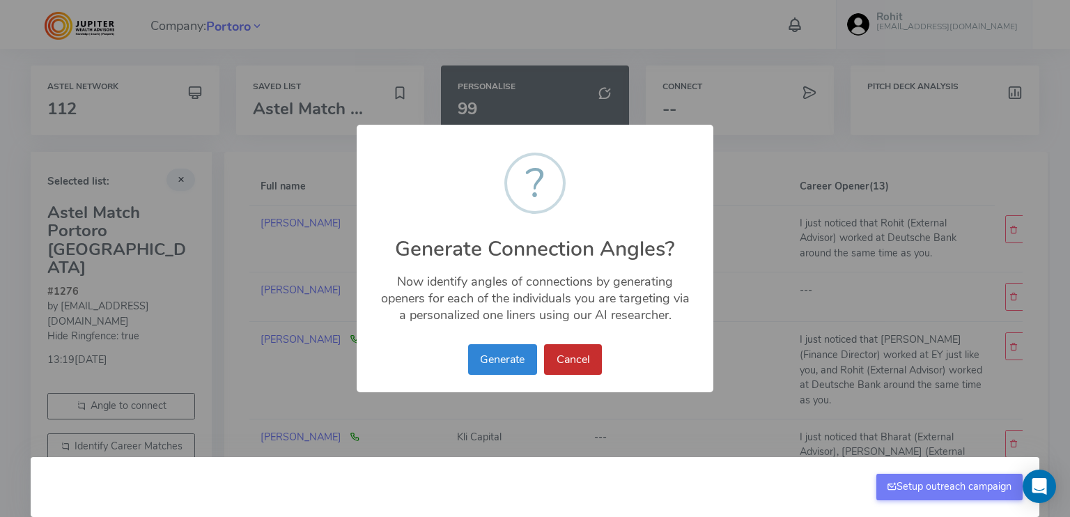
click at [566, 359] on button "Cancel" at bounding box center [573, 359] width 58 height 31
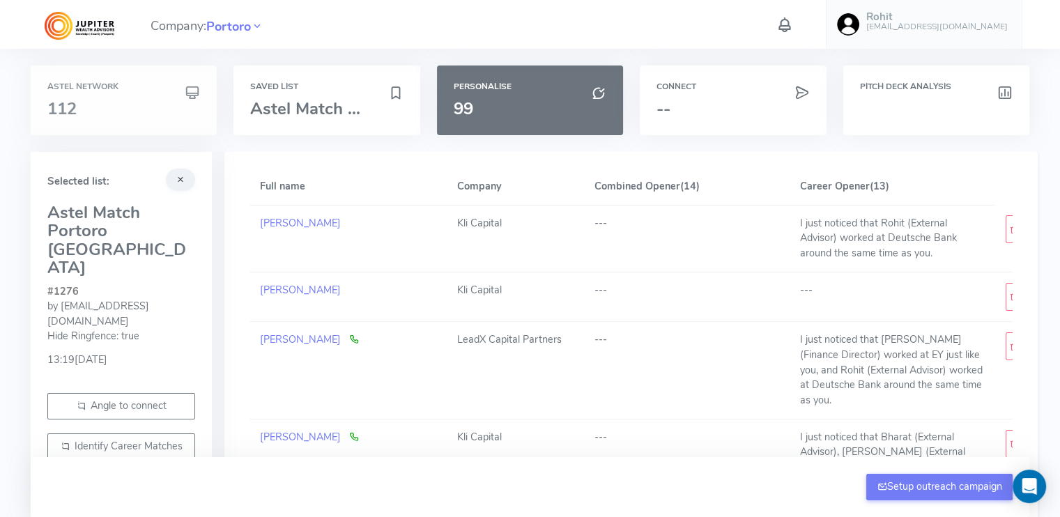
click at [73, 83] on h6 "Astel Network" at bounding box center [123, 86] width 153 height 9
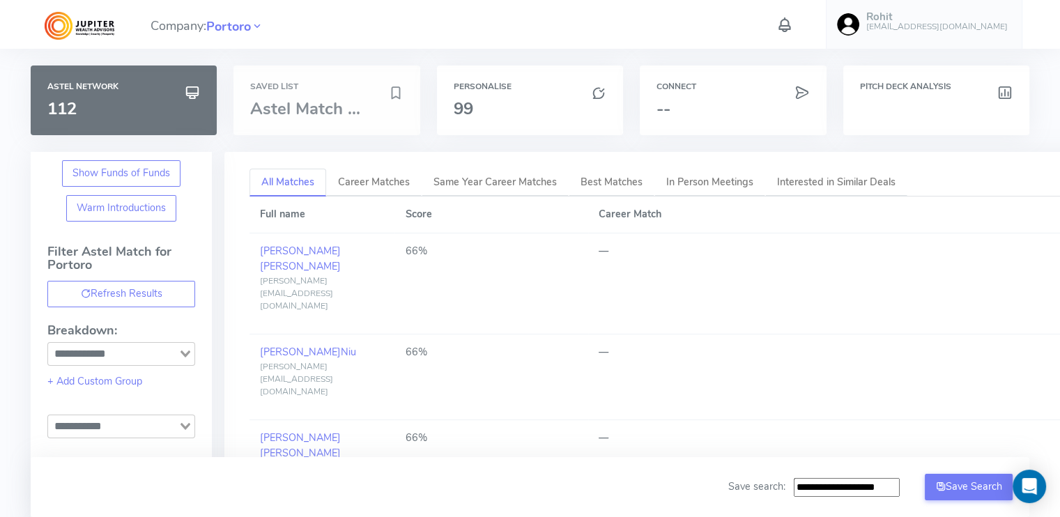
click at [298, 107] on span "Astel Match ..." at bounding box center [305, 109] width 110 height 22
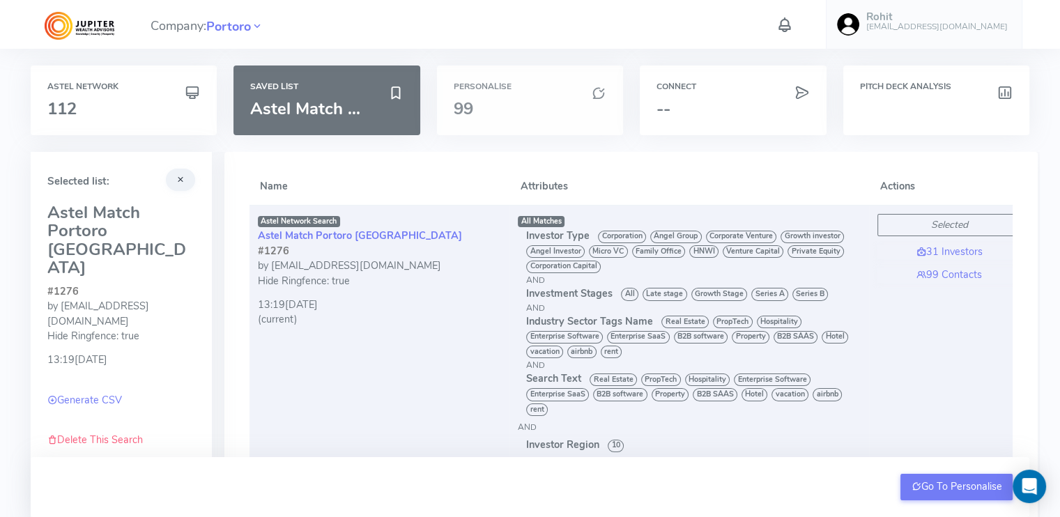
click at [521, 91] on h6 "Personalise" at bounding box center [530, 86] width 153 height 9
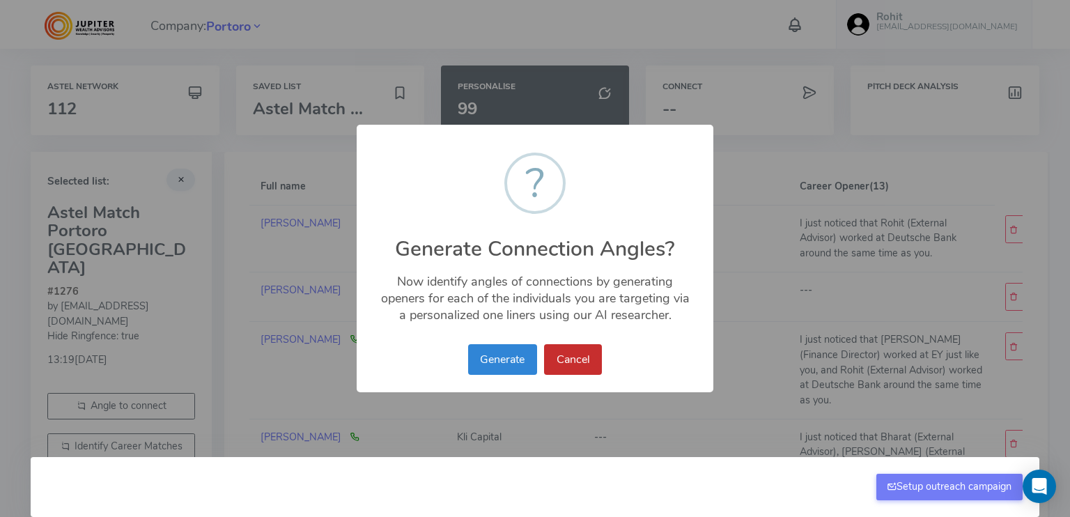
click at [569, 354] on button "Cancel" at bounding box center [573, 359] width 58 height 31
